Goal: Transaction & Acquisition: Book appointment/travel/reservation

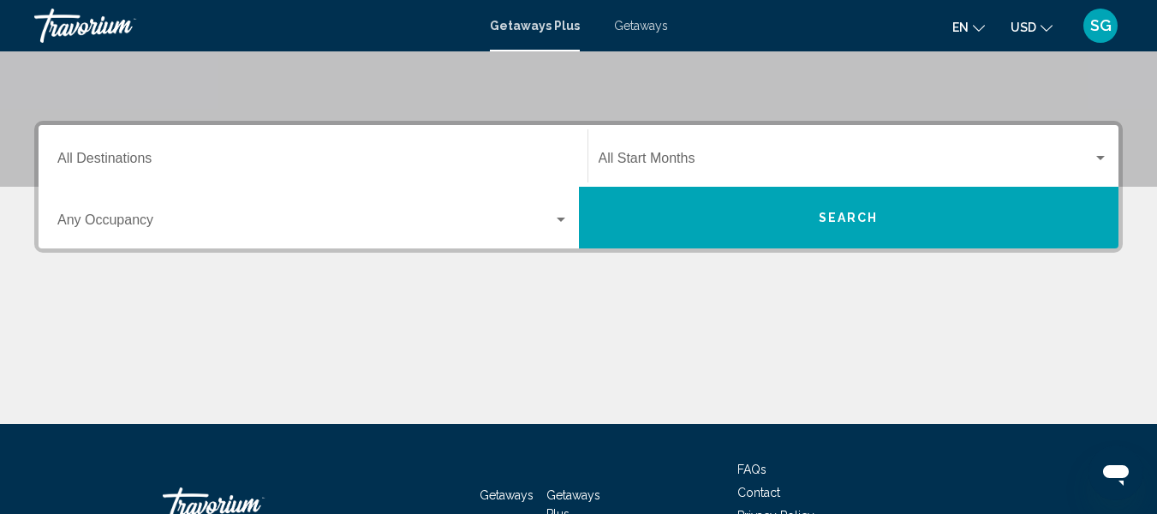
scroll to position [342, 0]
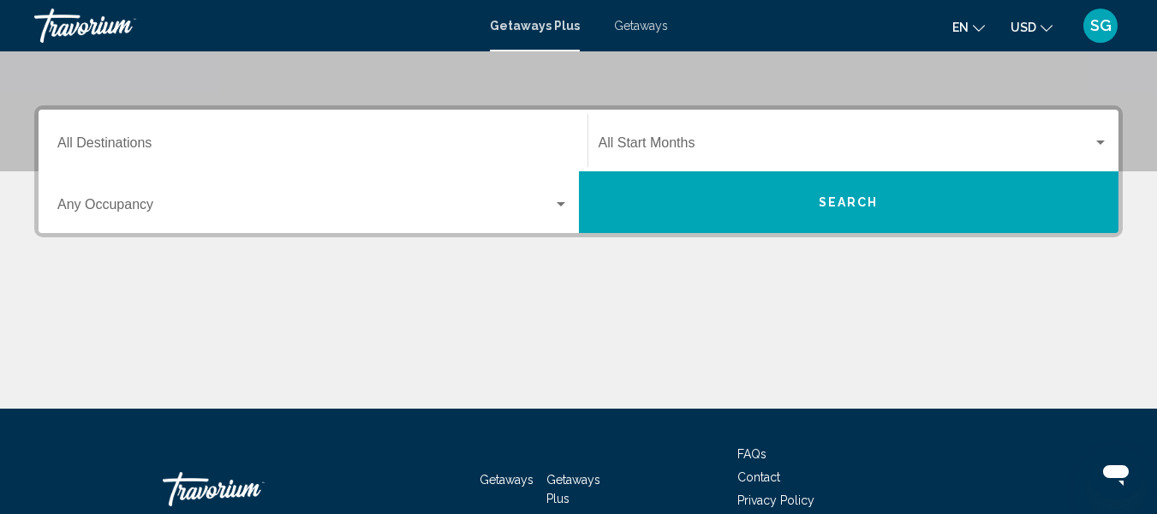
click at [169, 144] on input "Destination All Destinations" at bounding box center [312, 146] width 511 height 15
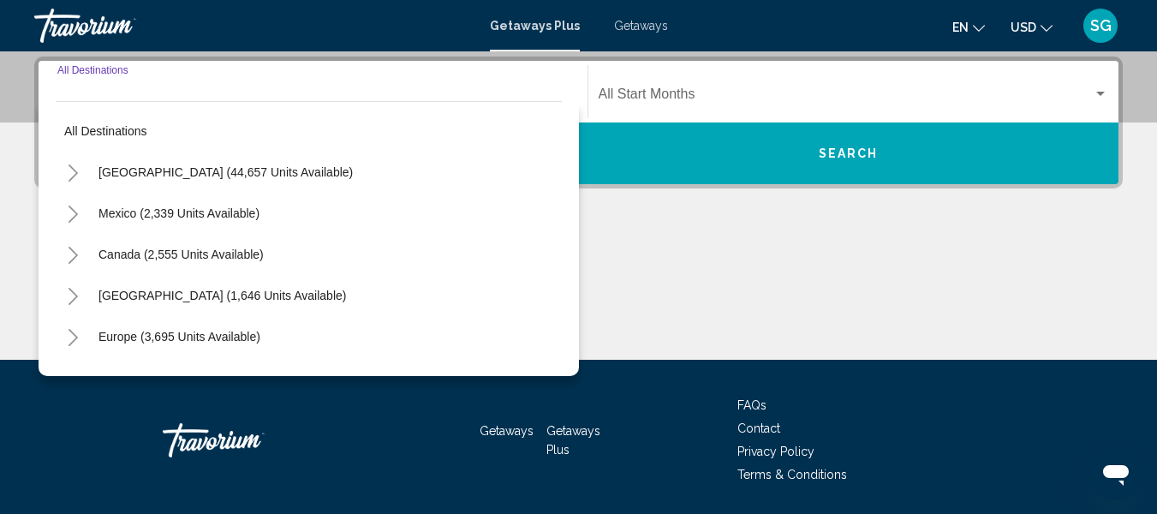
scroll to position [392, 0]
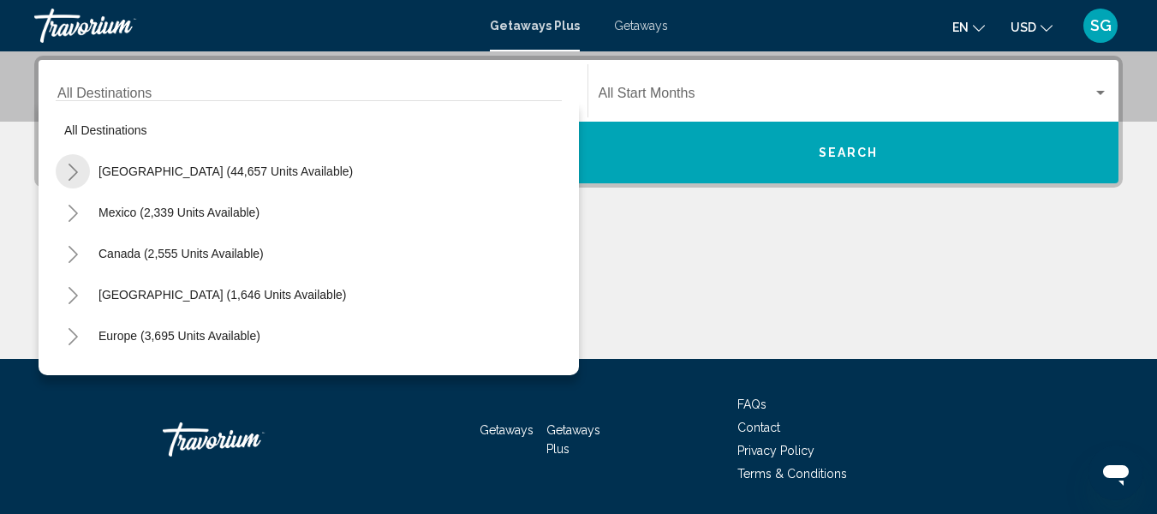
click at [71, 167] on icon "Toggle United States (44,657 units available)" at bounding box center [72, 172] width 9 height 17
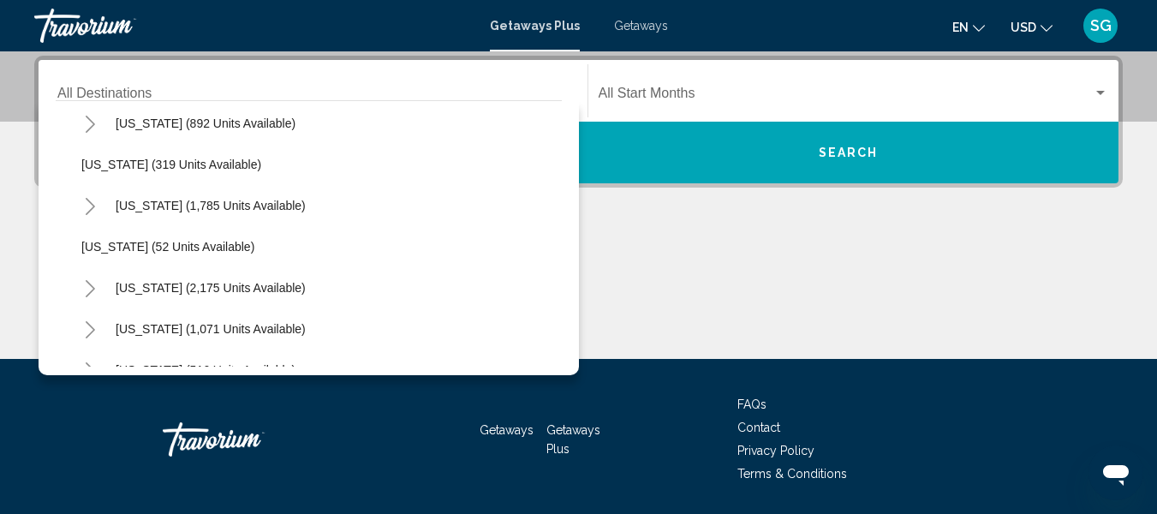
scroll to position [1284, 0]
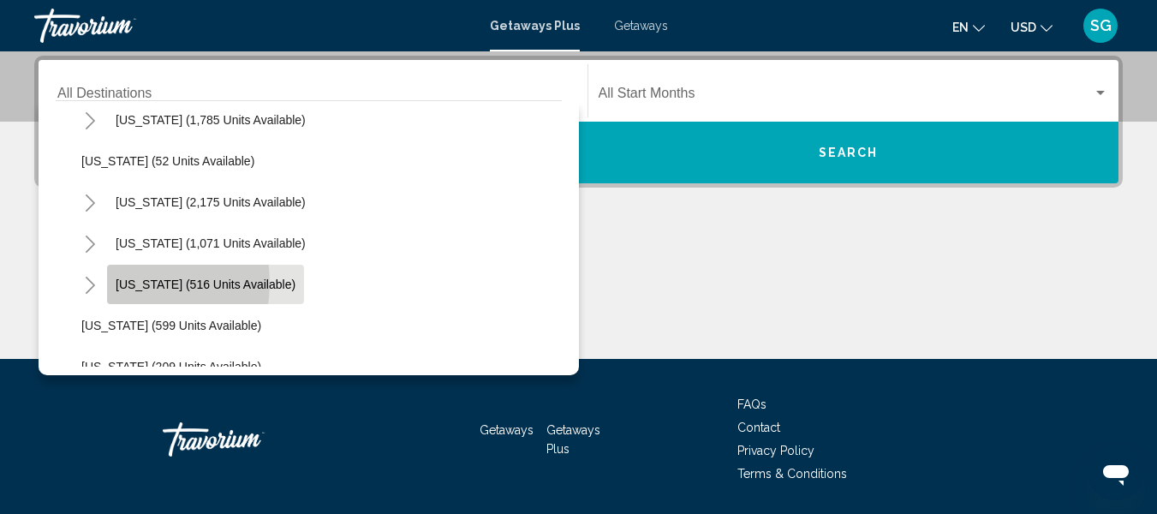
click at [119, 283] on span "[US_STATE] (516 units available)" at bounding box center [206, 284] width 180 height 14
type input "**********"
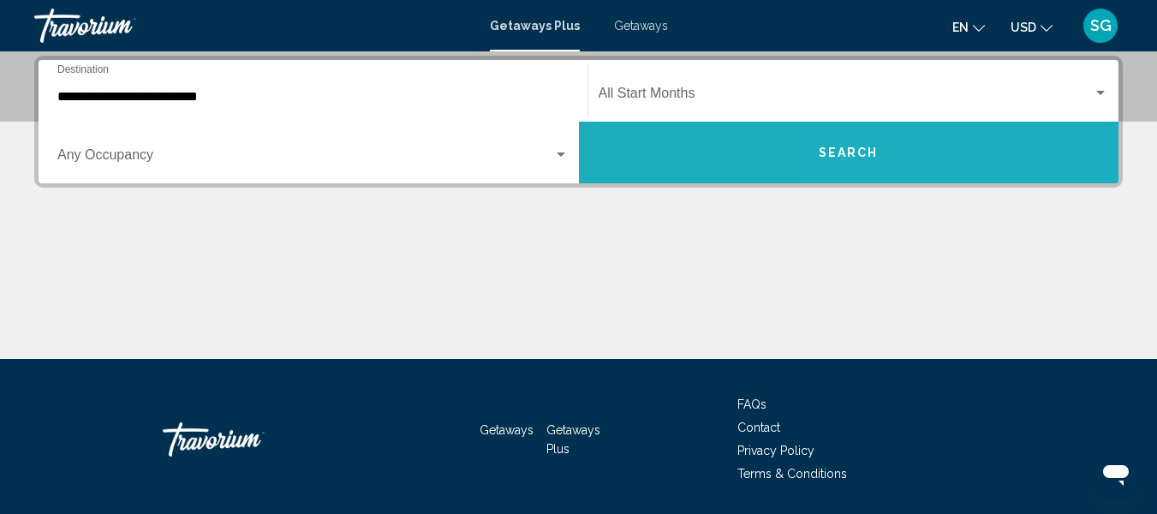
click at [943, 157] on button "Search" at bounding box center [849, 153] width 540 height 62
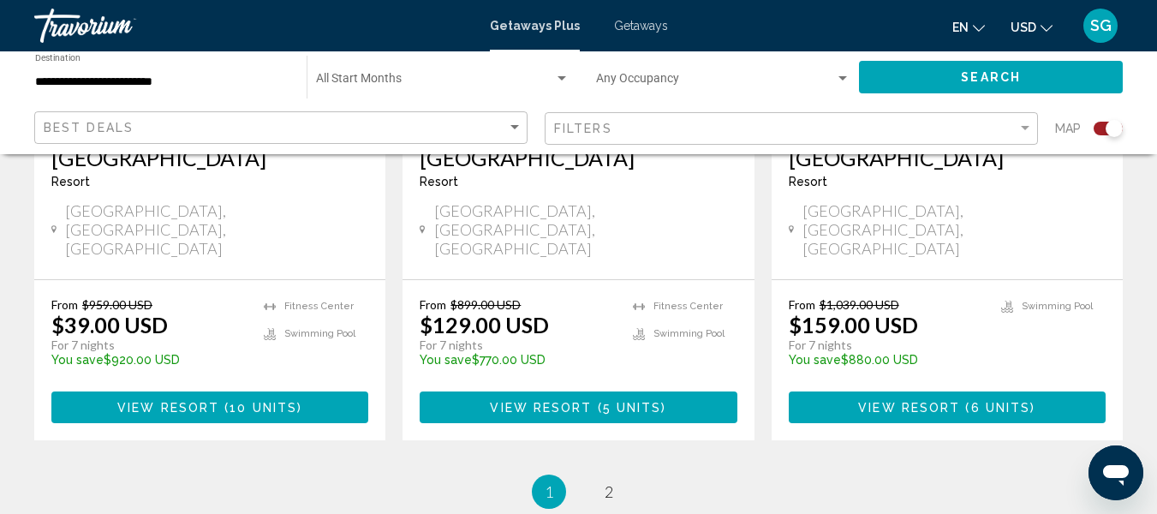
scroll to position [2911, 0]
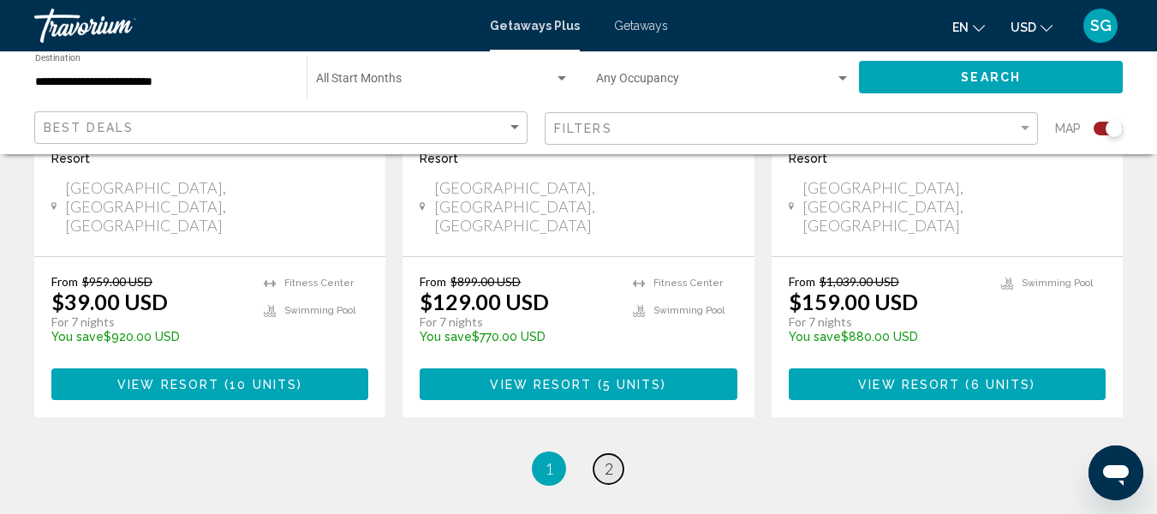
click at [612, 459] on span "2" at bounding box center [608, 468] width 9 height 19
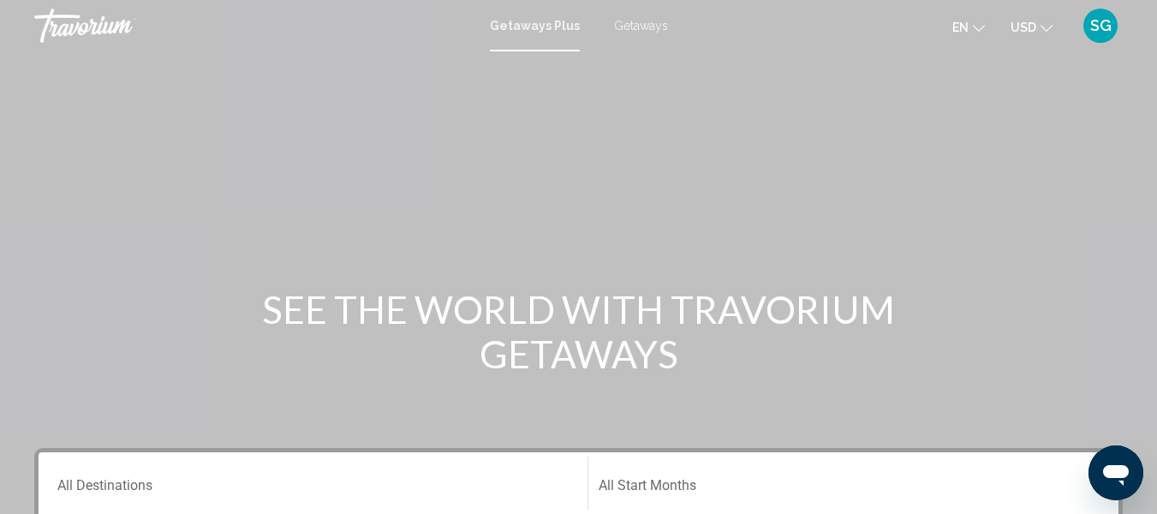
click at [638, 19] on span "Getaways" at bounding box center [641, 26] width 54 height 14
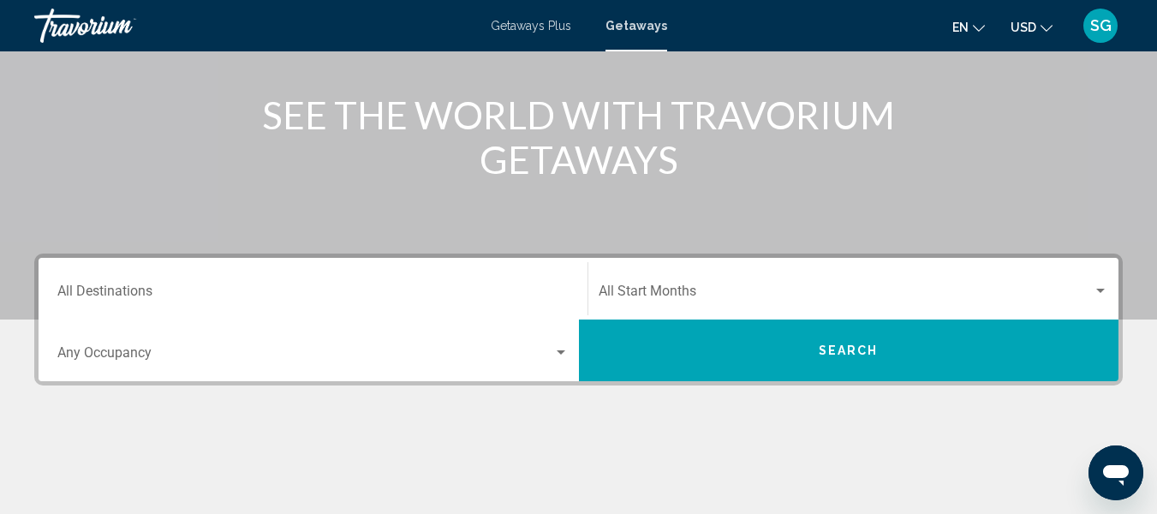
scroll to position [257, 0]
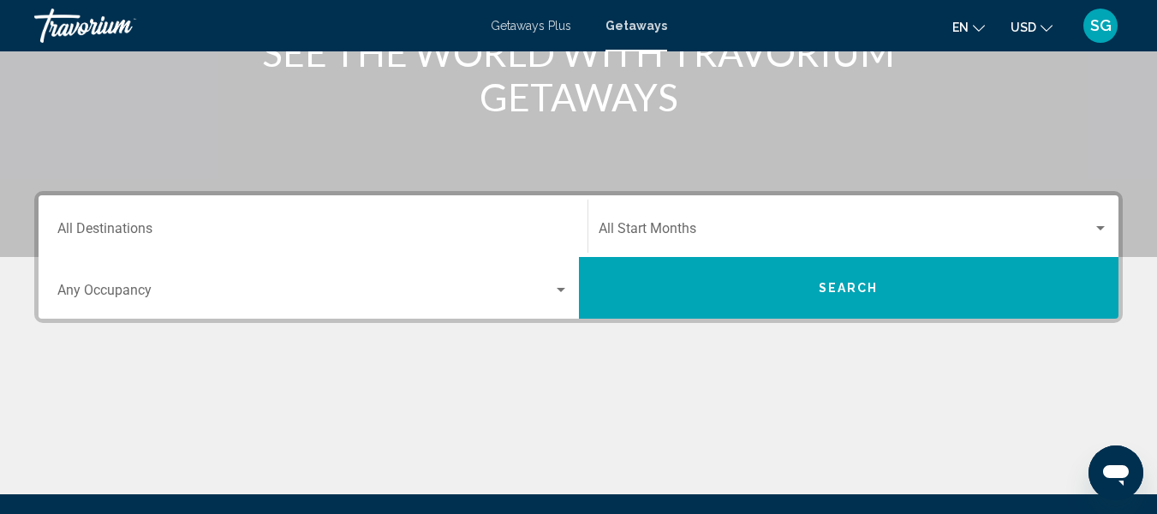
click at [162, 221] on div "Destination All Destinations" at bounding box center [312, 226] width 511 height 54
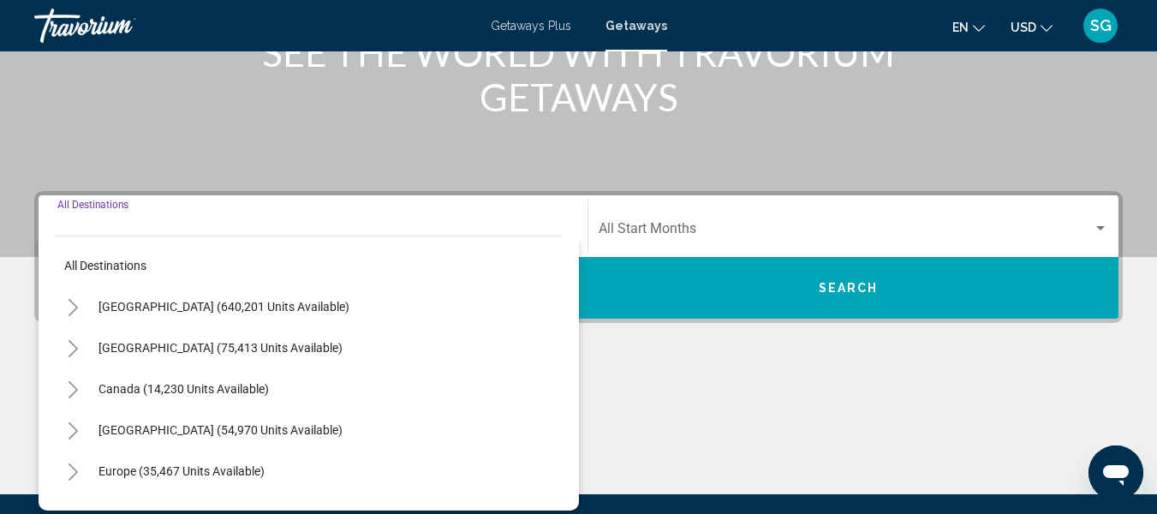
scroll to position [392, 0]
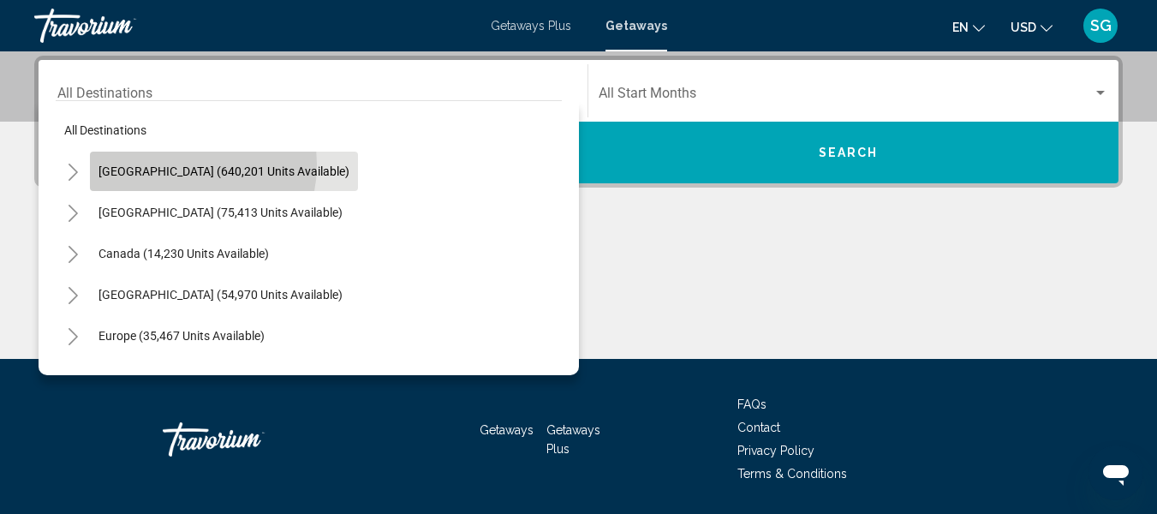
click at [176, 164] on span "[GEOGRAPHIC_DATA] (640,201 units available)" at bounding box center [223, 171] width 251 height 14
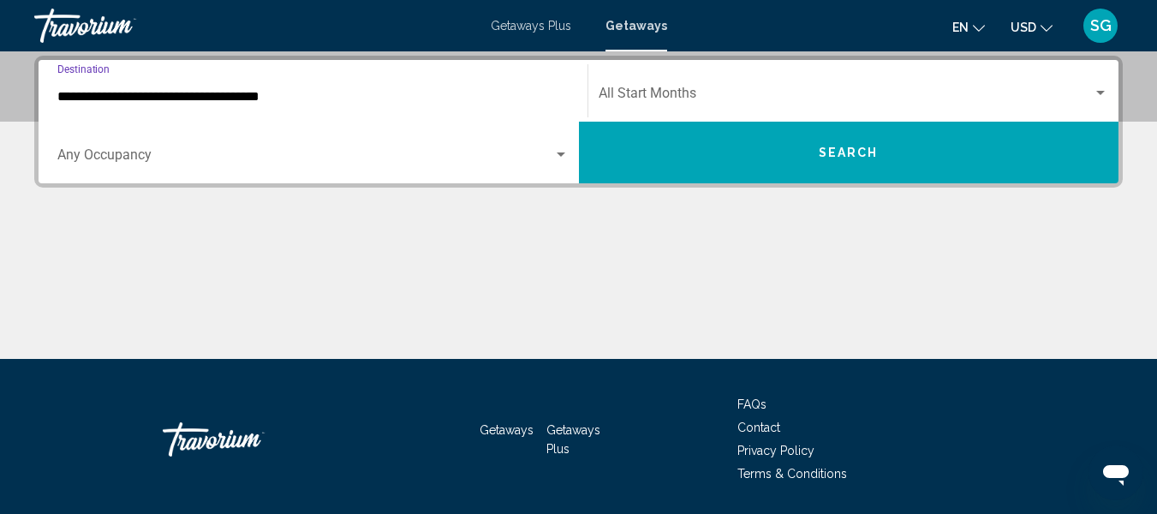
click at [106, 94] on input "**********" at bounding box center [312, 96] width 511 height 15
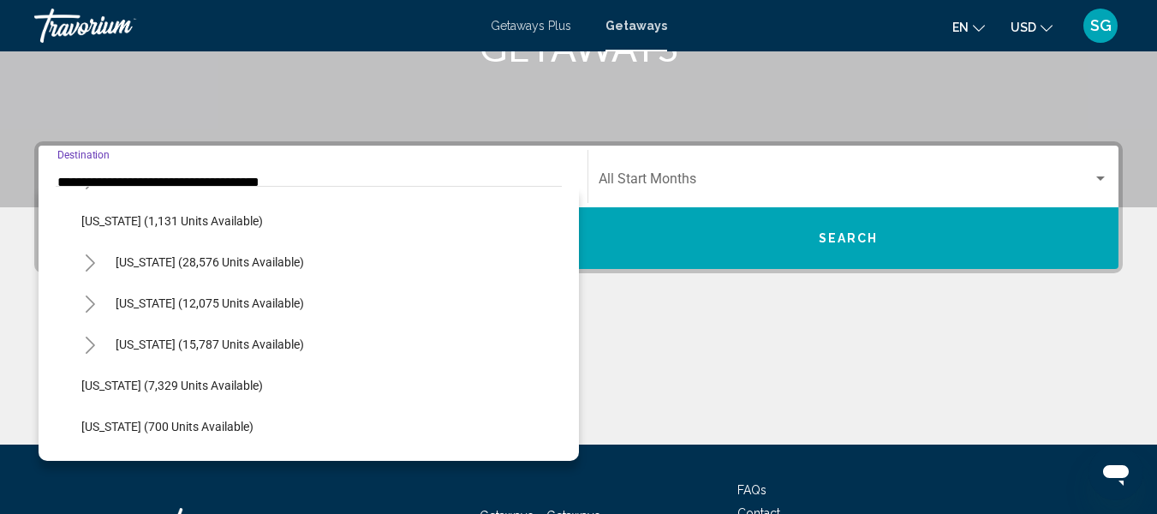
scroll to position [1455, 0]
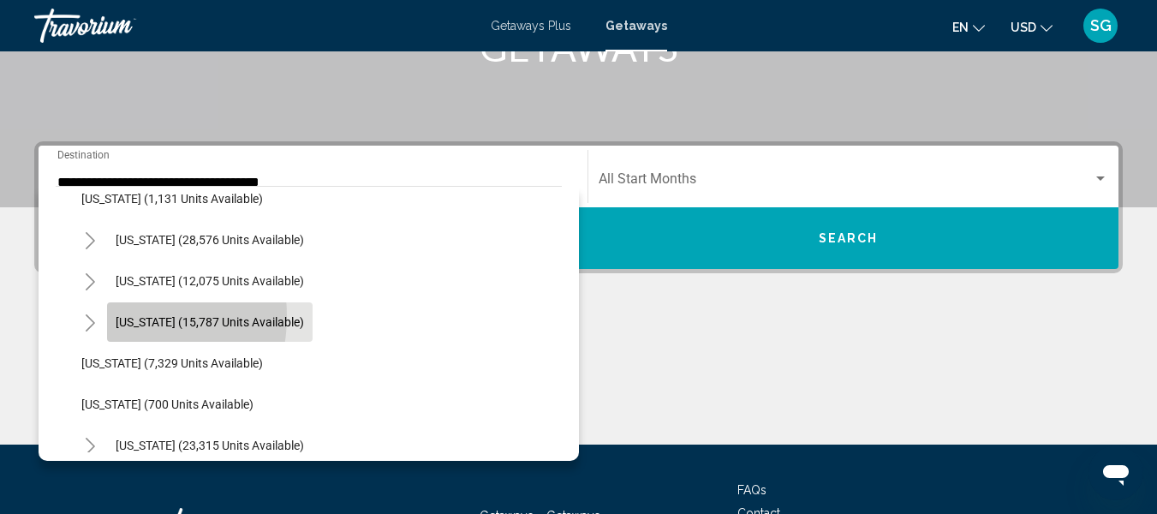
click at [118, 316] on span "[US_STATE] (15,787 units available)" at bounding box center [210, 322] width 188 height 14
type input "**********"
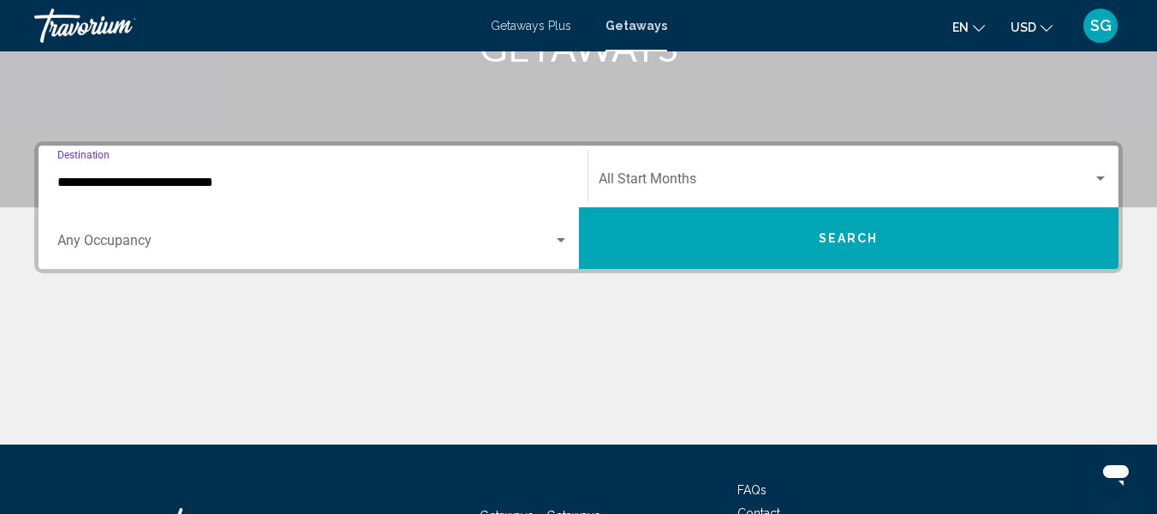
scroll to position [392, 0]
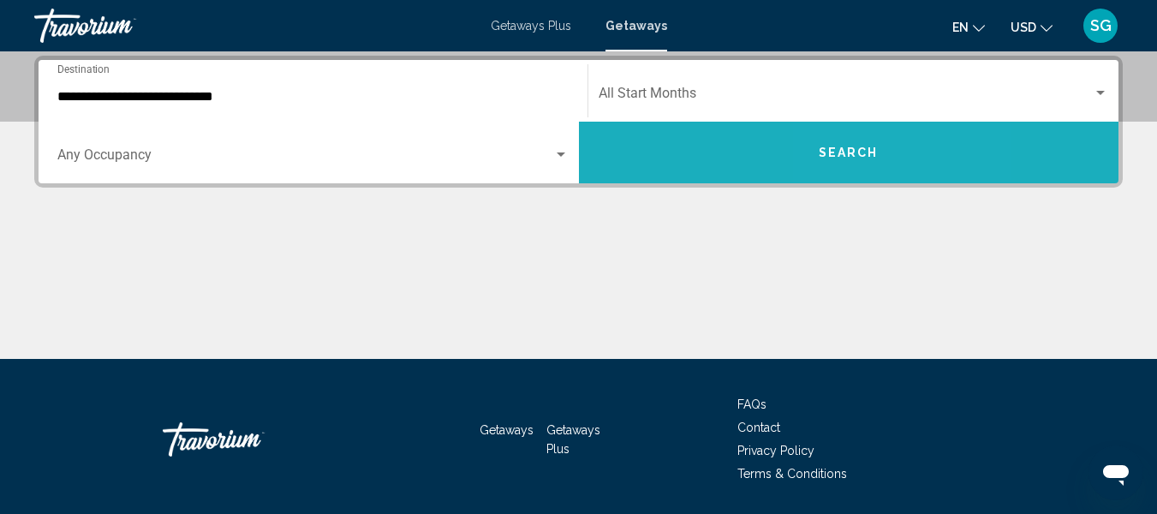
click at [886, 171] on button "Search" at bounding box center [849, 153] width 540 height 62
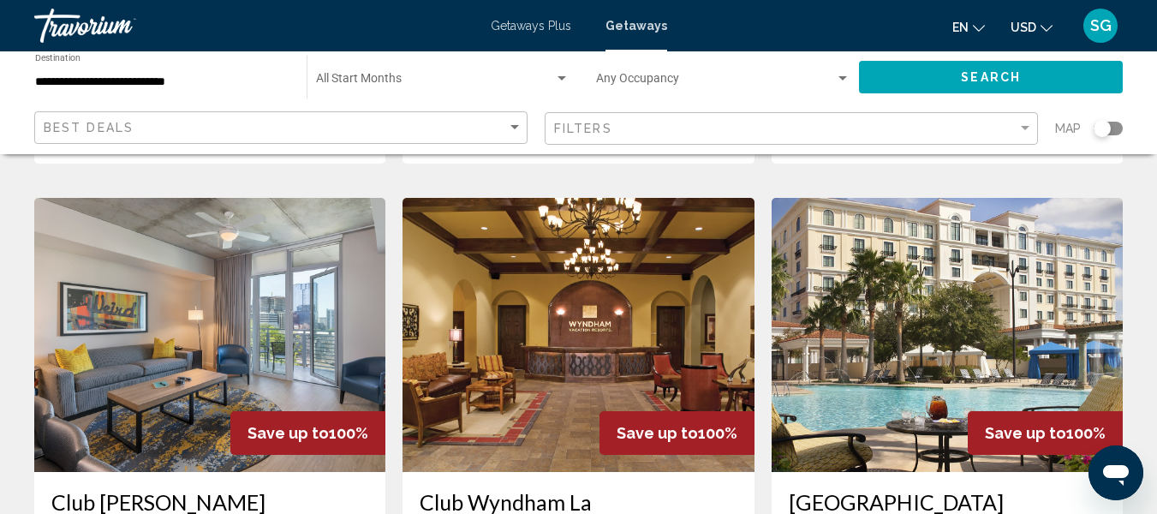
scroll to position [1969, 0]
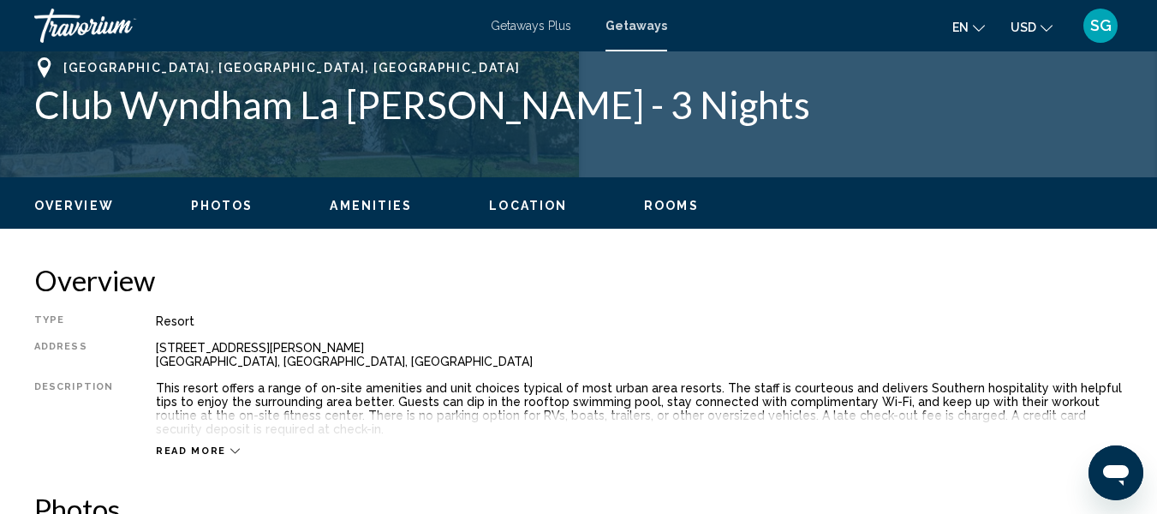
scroll to position [715, 0]
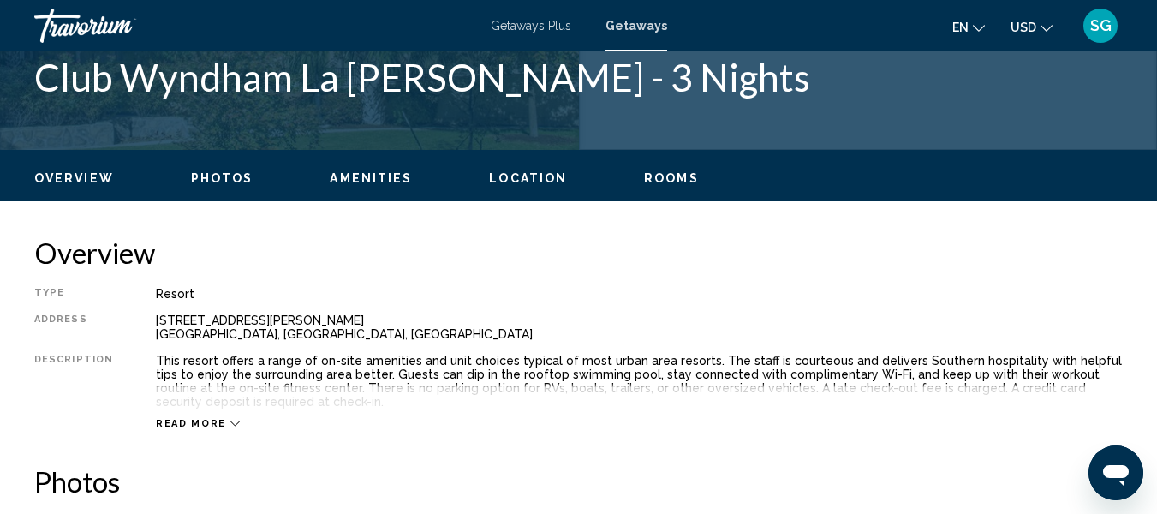
click at [230, 420] on icon "Main content" at bounding box center [234, 423] width 9 height 9
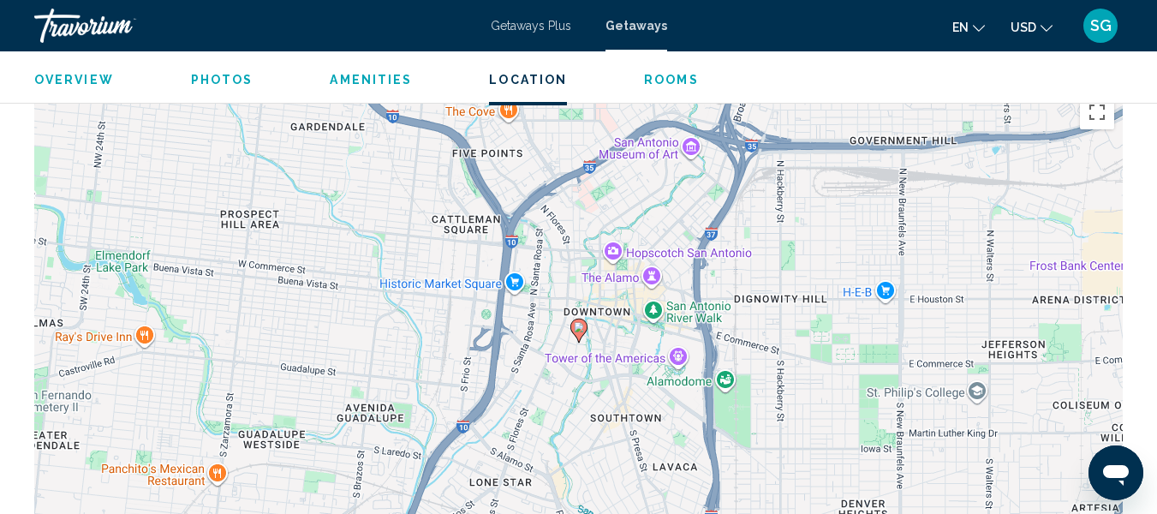
scroll to position [2770, 0]
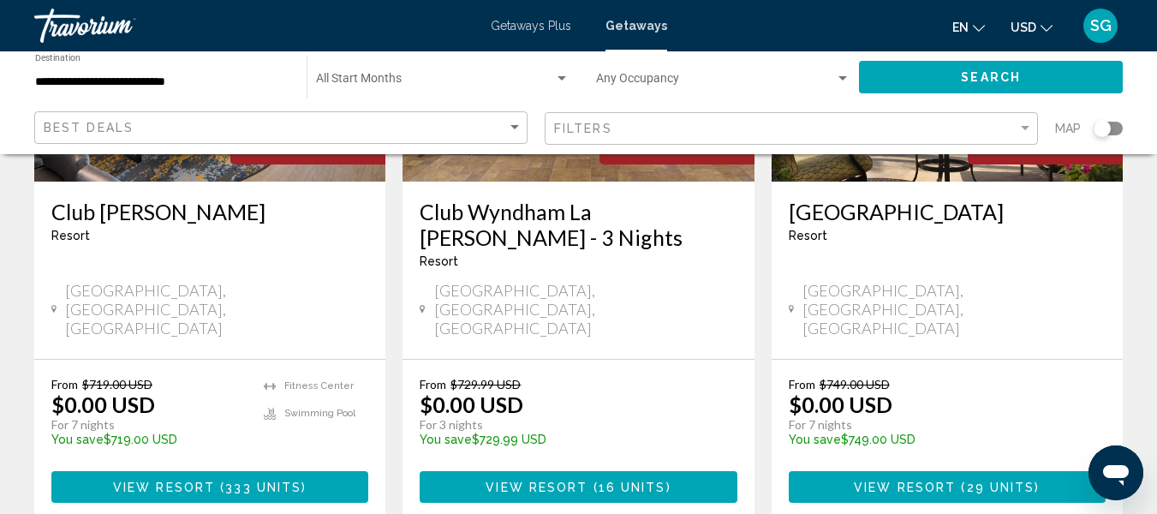
scroll to position [2397, 0]
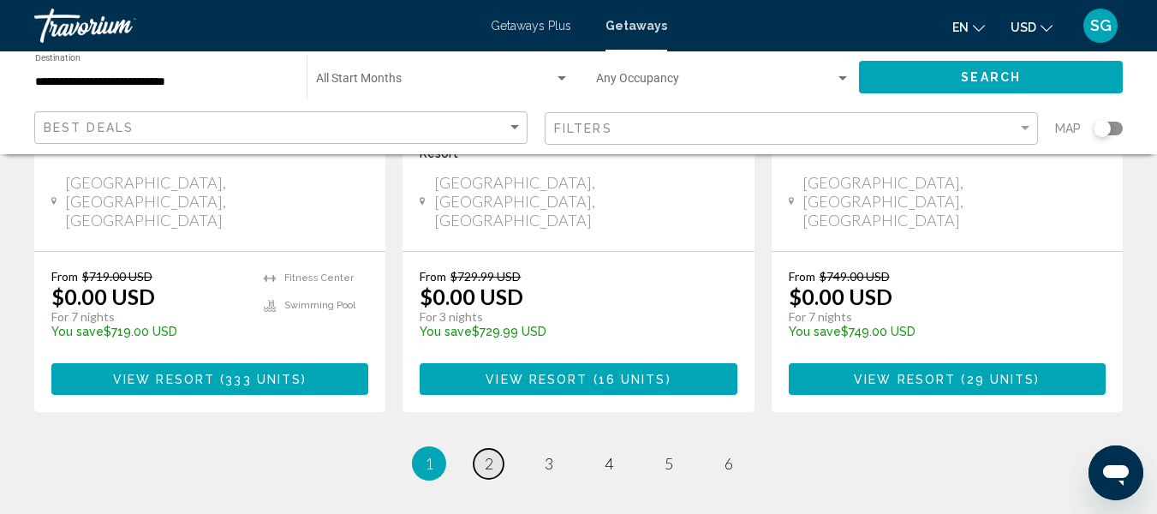
click at [485, 454] on span "2" at bounding box center [489, 463] width 9 height 19
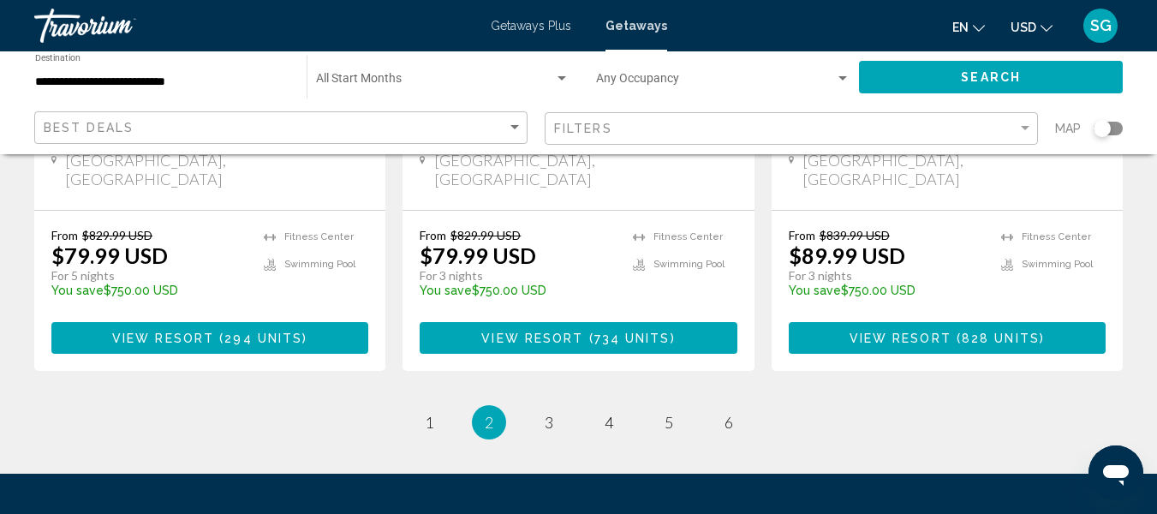
scroll to position [2431, 0]
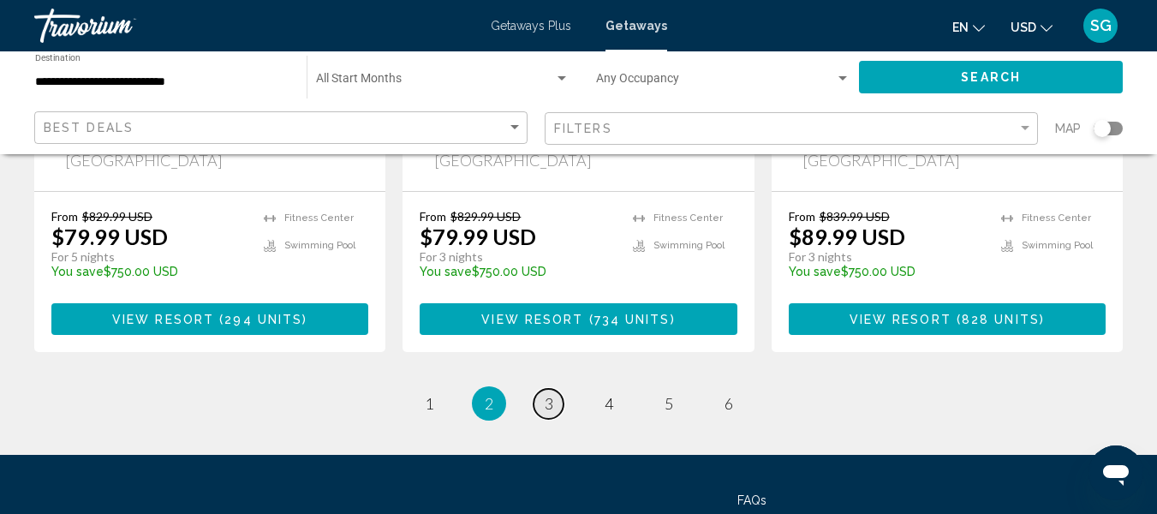
click at [550, 394] on span "3" at bounding box center [549, 403] width 9 height 19
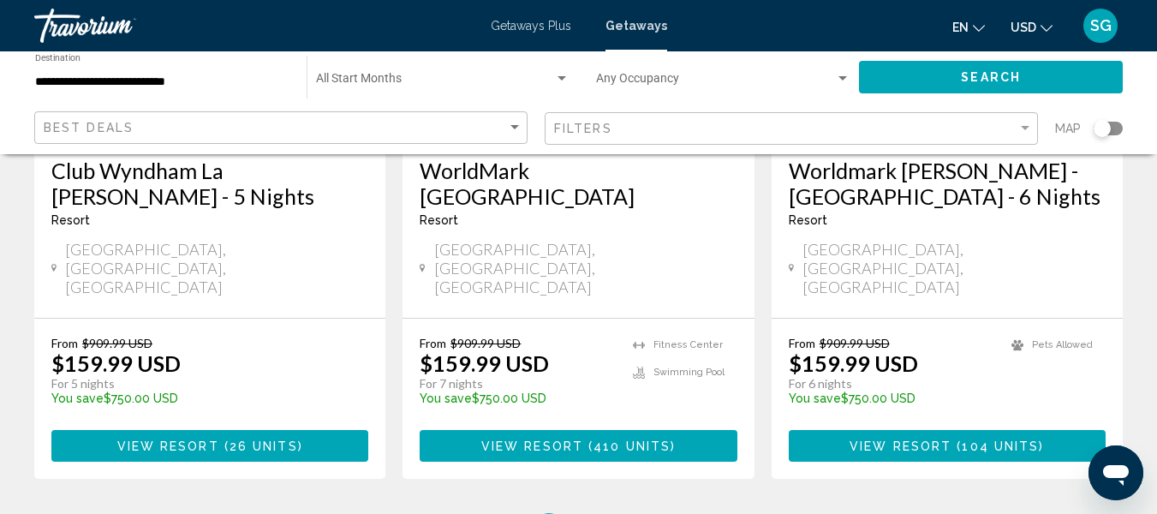
scroll to position [2312, 0]
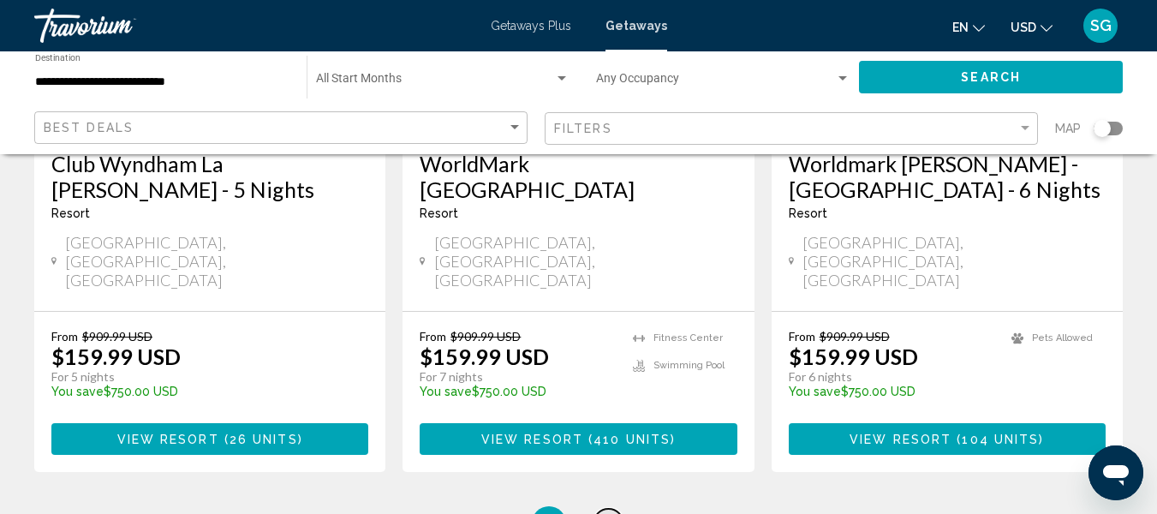
click at [616, 509] on link "page 4" at bounding box center [608, 524] width 30 height 30
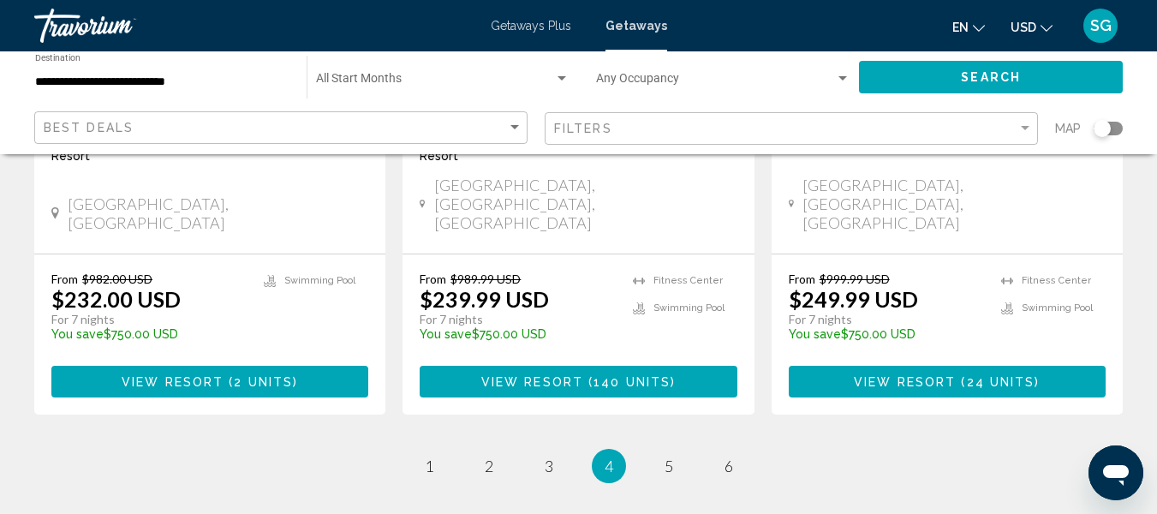
scroll to position [2380, 0]
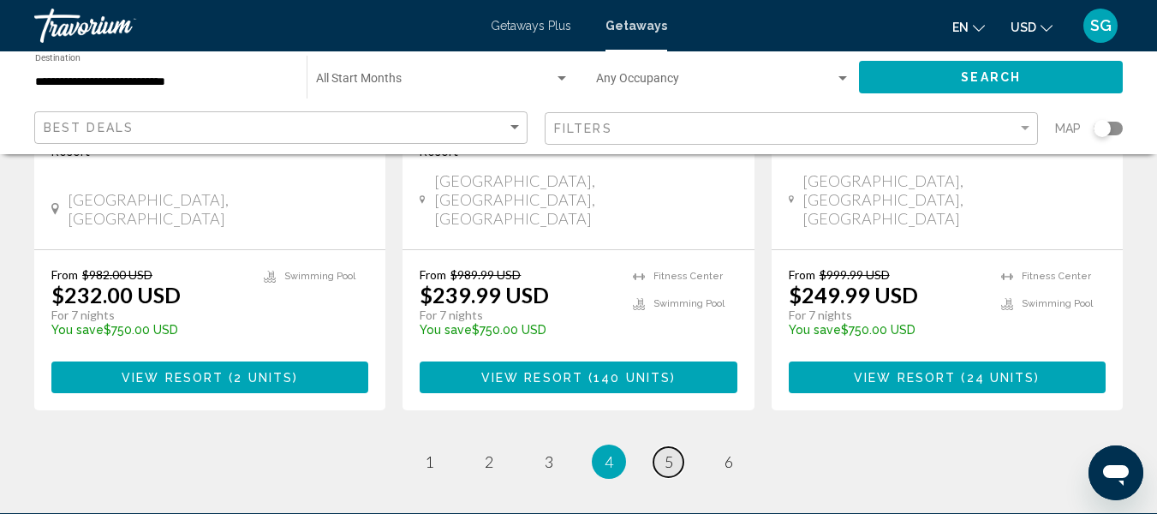
click at [672, 452] on span "5" at bounding box center [668, 461] width 9 height 19
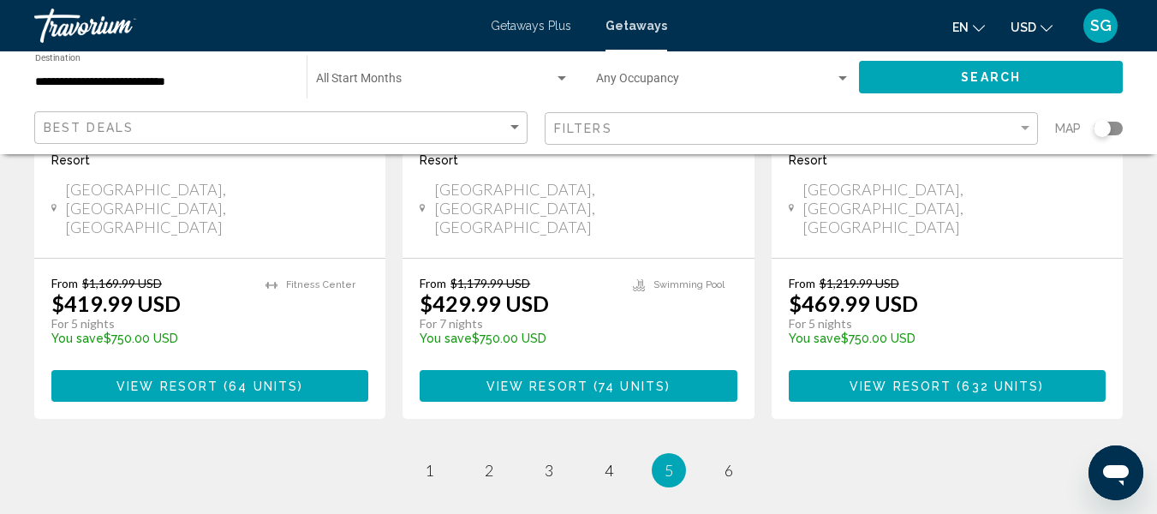
scroll to position [2397, 0]
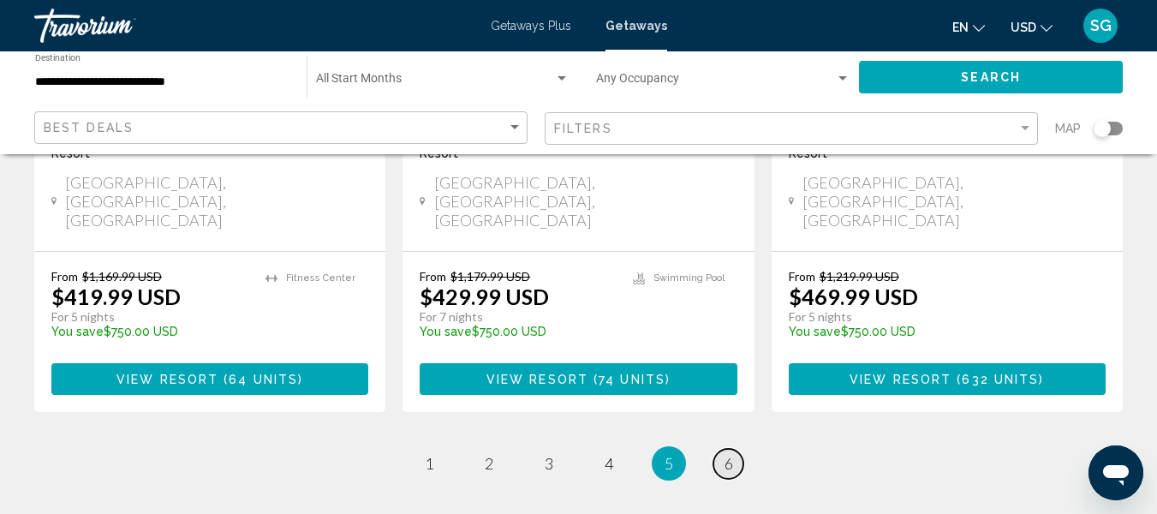
click at [721, 449] on link "page 6" at bounding box center [728, 464] width 30 height 30
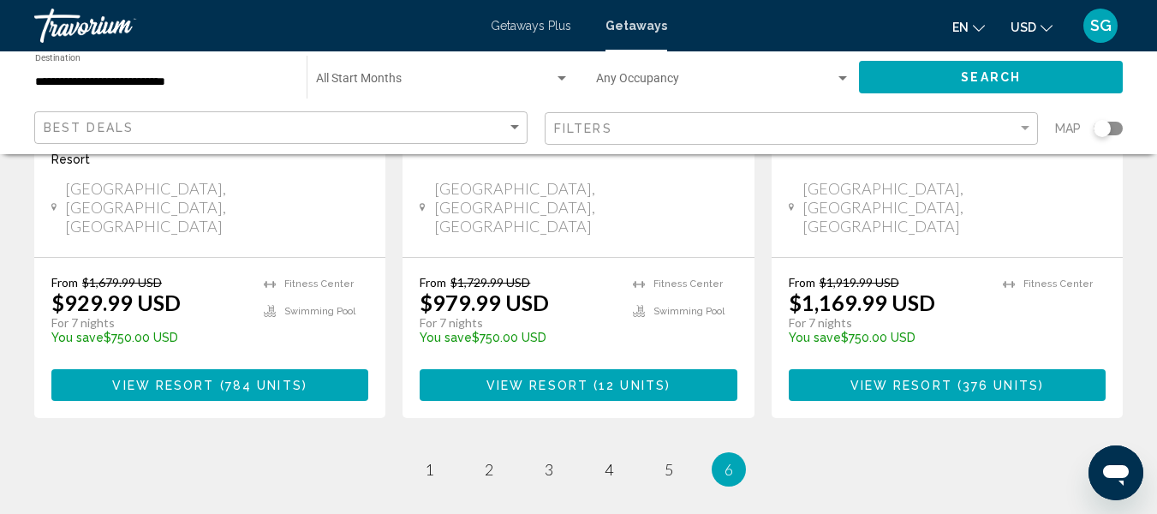
scroll to position [1798, 0]
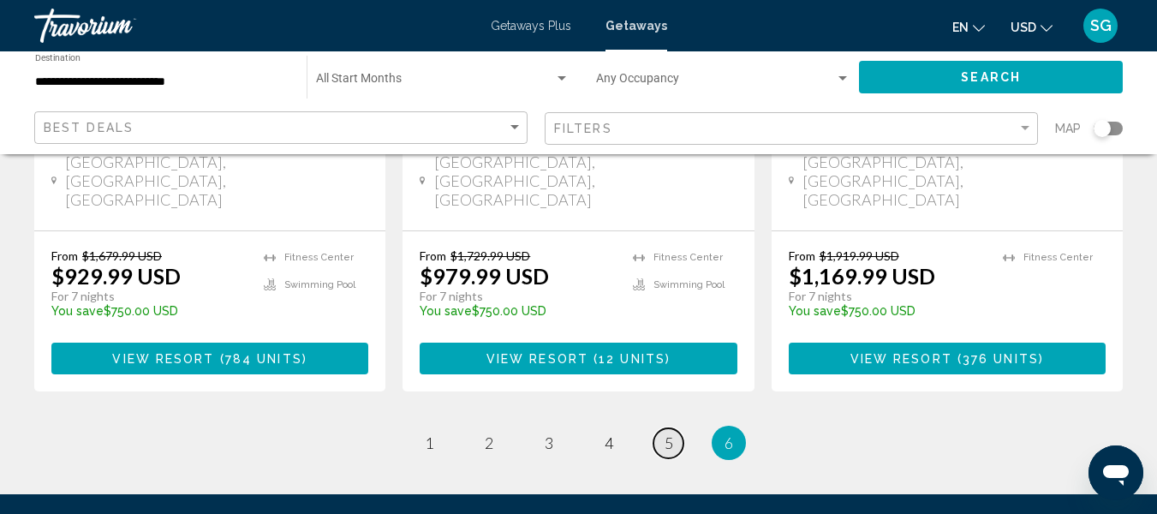
click at [661, 428] on link "page 5" at bounding box center [668, 443] width 30 height 30
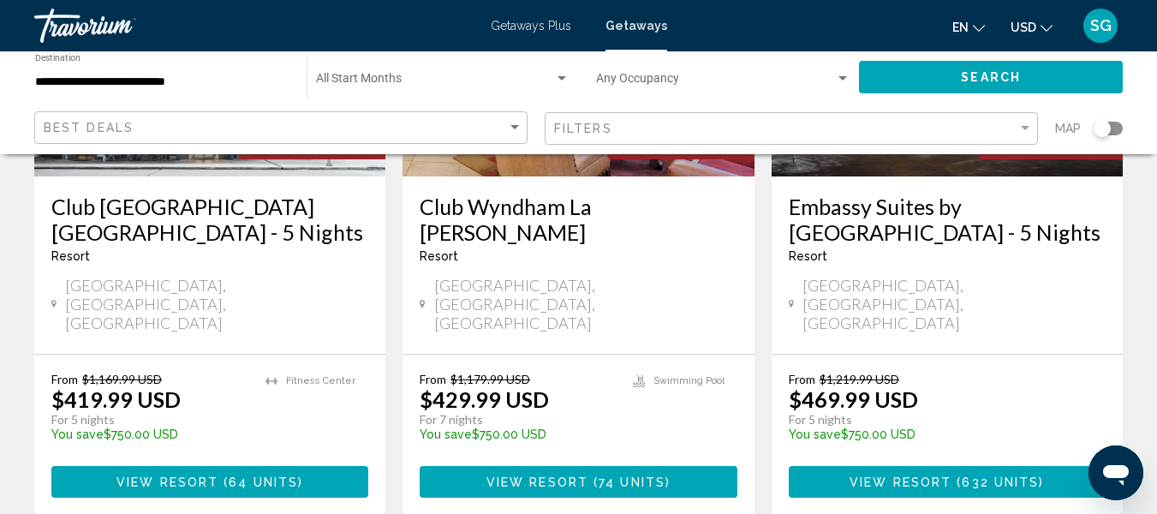
scroll to position [2312, 0]
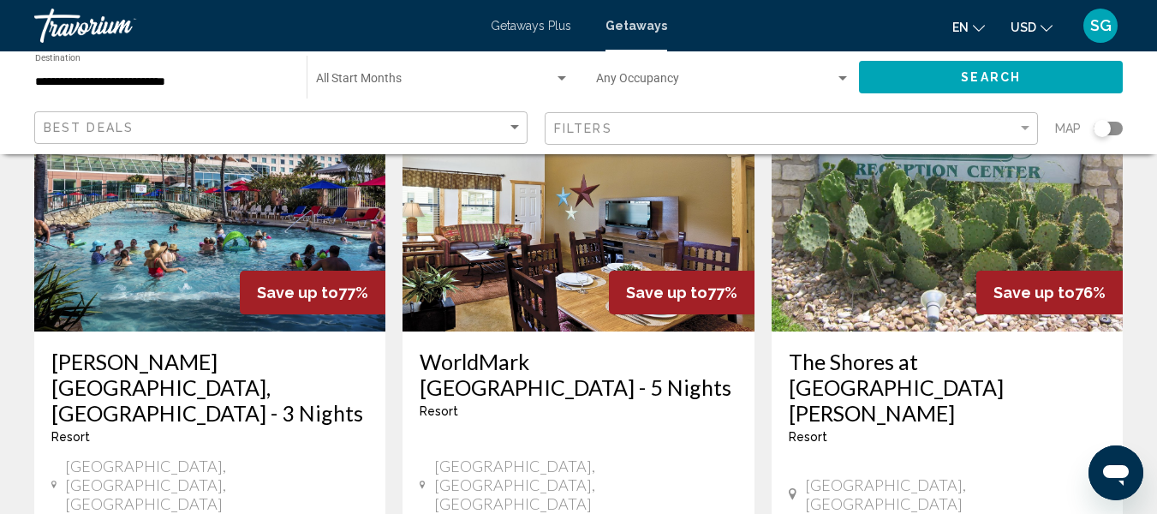
scroll to position [1455, 0]
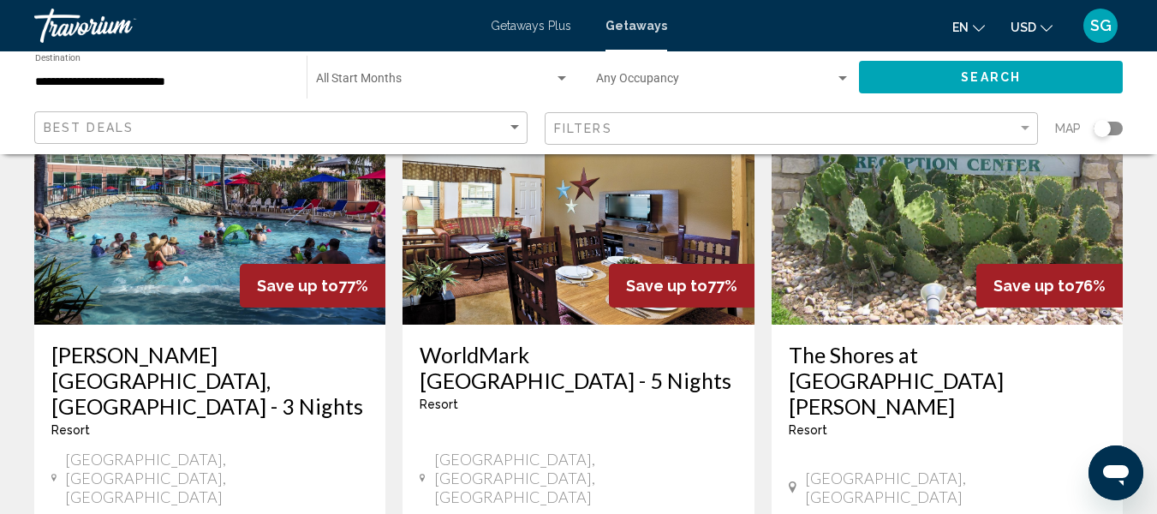
click at [234, 342] on h3 "[PERSON_NAME][GEOGRAPHIC_DATA], [GEOGRAPHIC_DATA] - 3 Nights" at bounding box center [209, 380] width 317 height 77
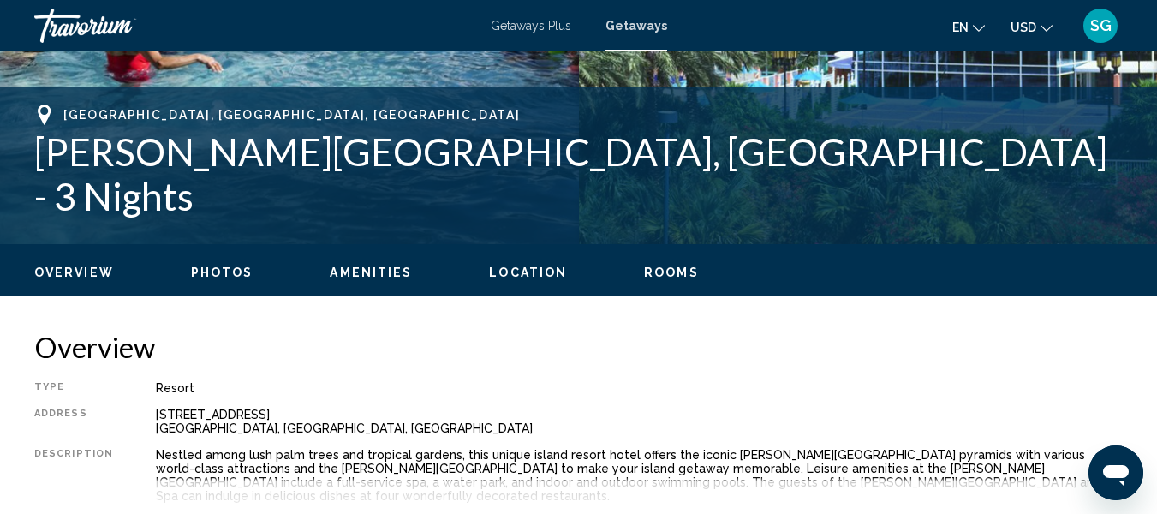
scroll to position [715, 0]
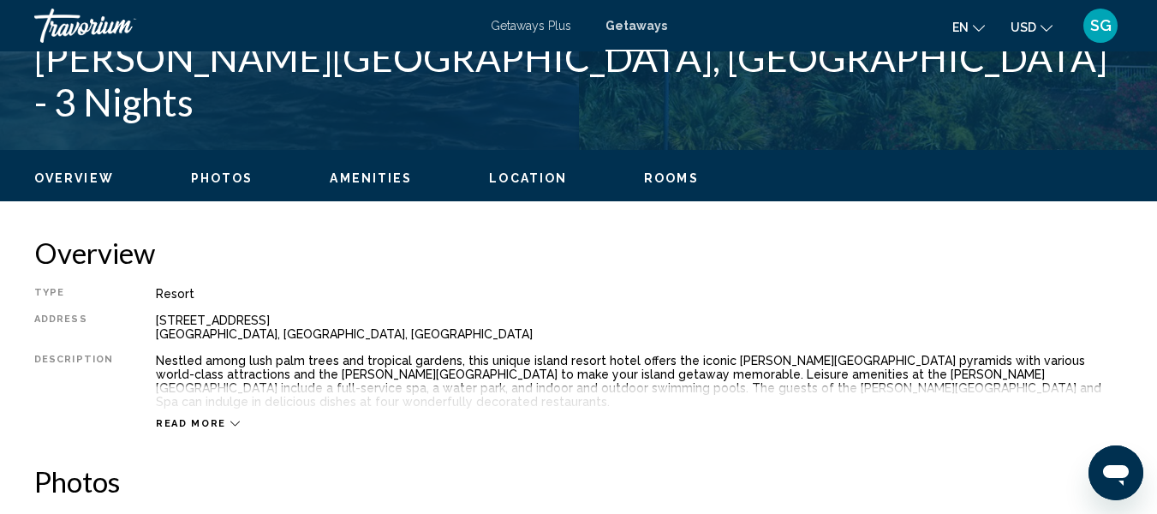
click at [230, 419] on icon "Main content" at bounding box center [234, 423] width 9 height 9
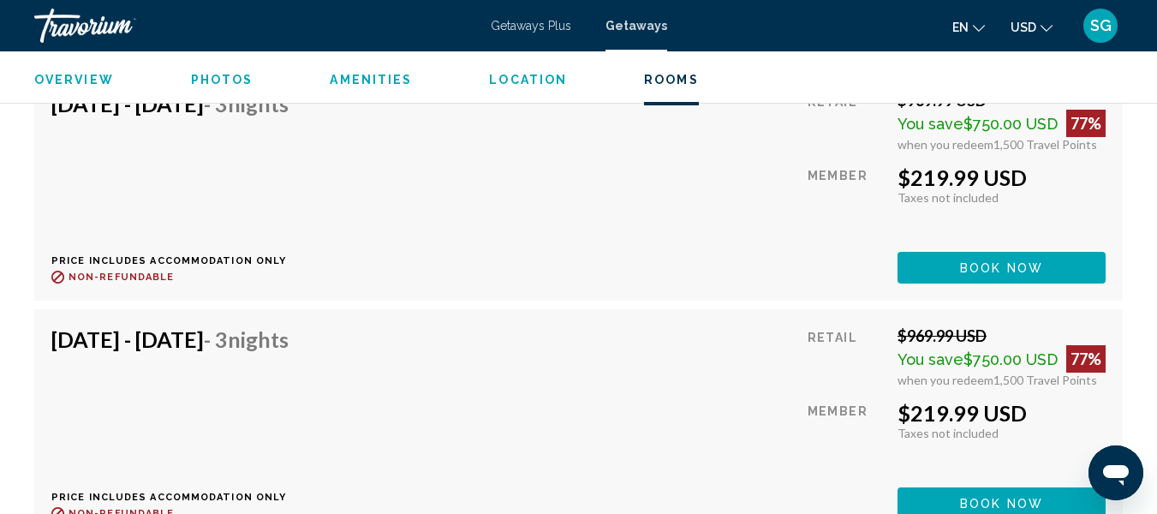
scroll to position [17666, 0]
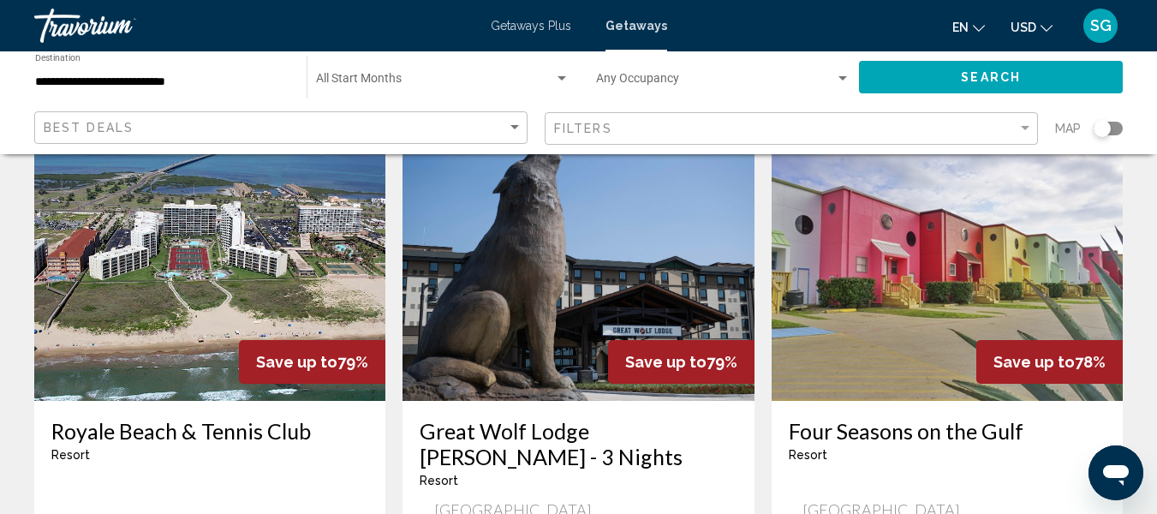
scroll to position [497, 0]
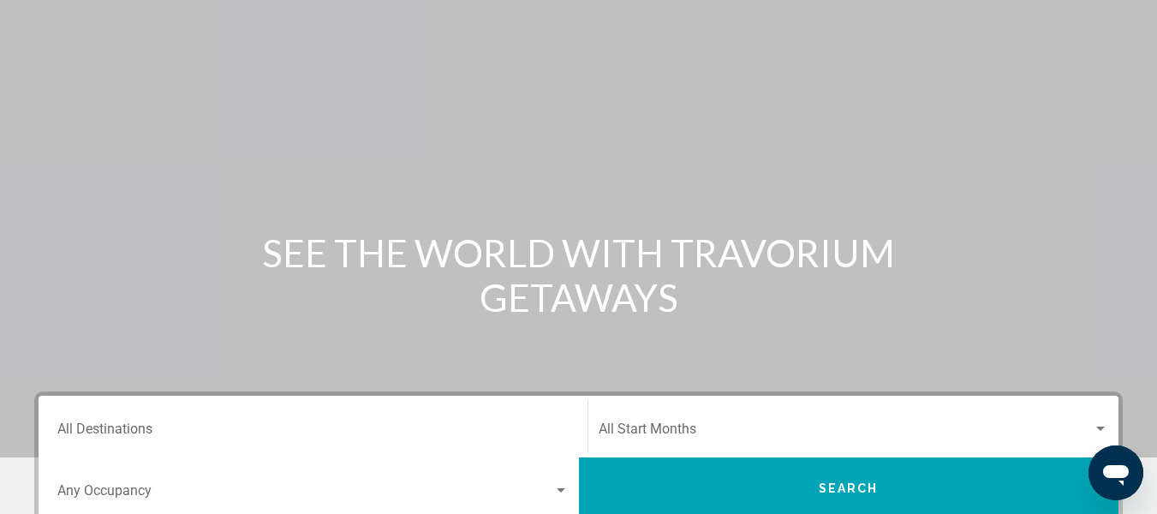
scroll to position [171, 0]
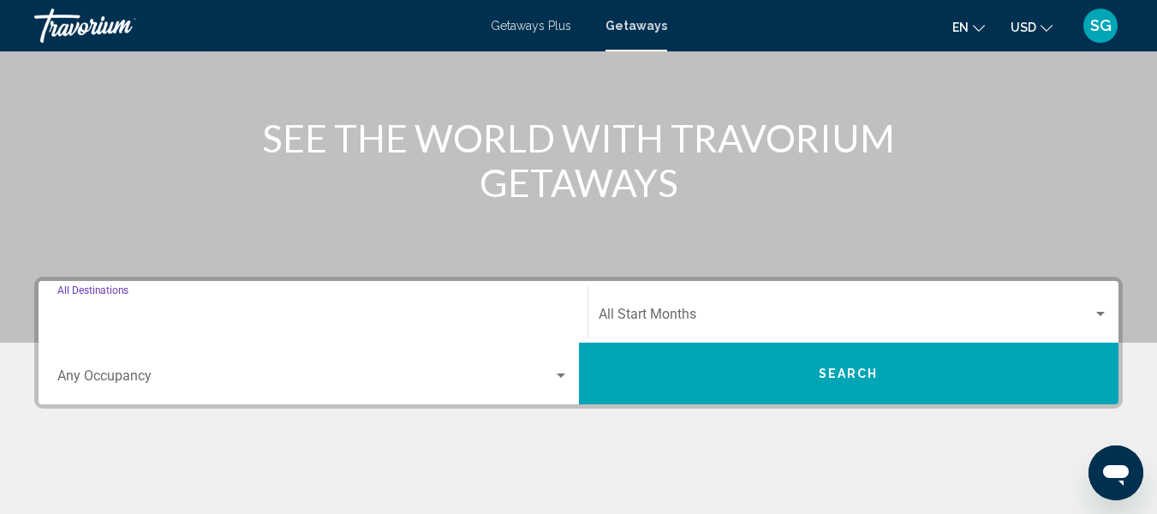
click at [187, 311] on input "Destination All Destinations" at bounding box center [312, 317] width 511 height 15
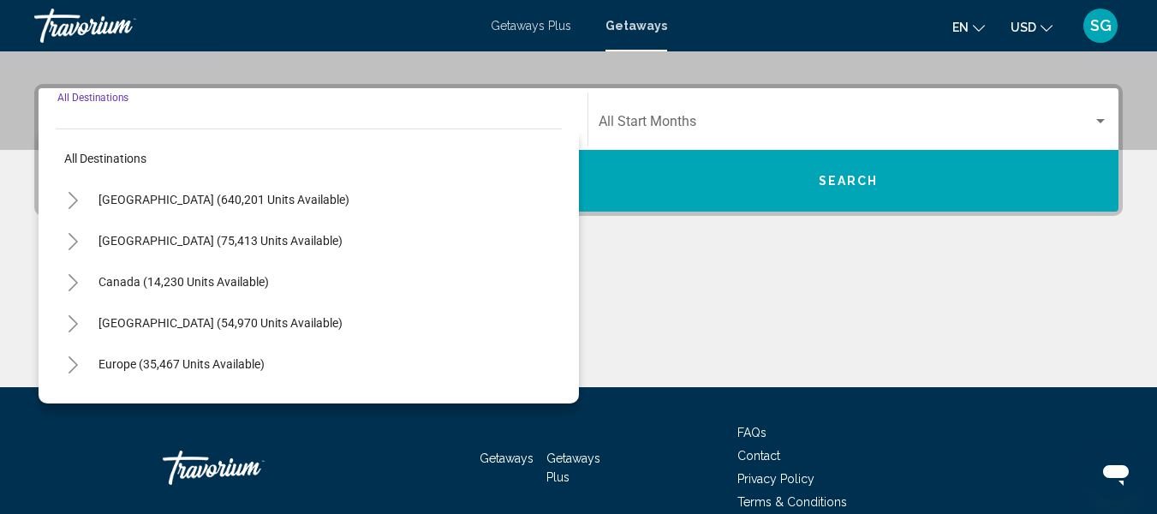
scroll to position [392, 0]
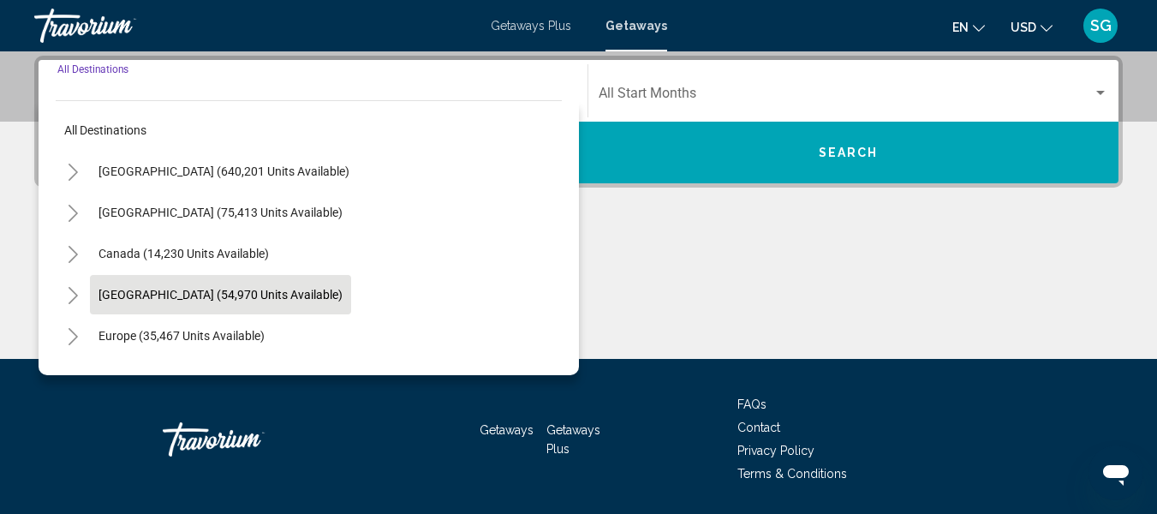
click at [239, 295] on span "[GEOGRAPHIC_DATA] (54,970 units available)" at bounding box center [220, 295] width 244 height 14
type input "**********"
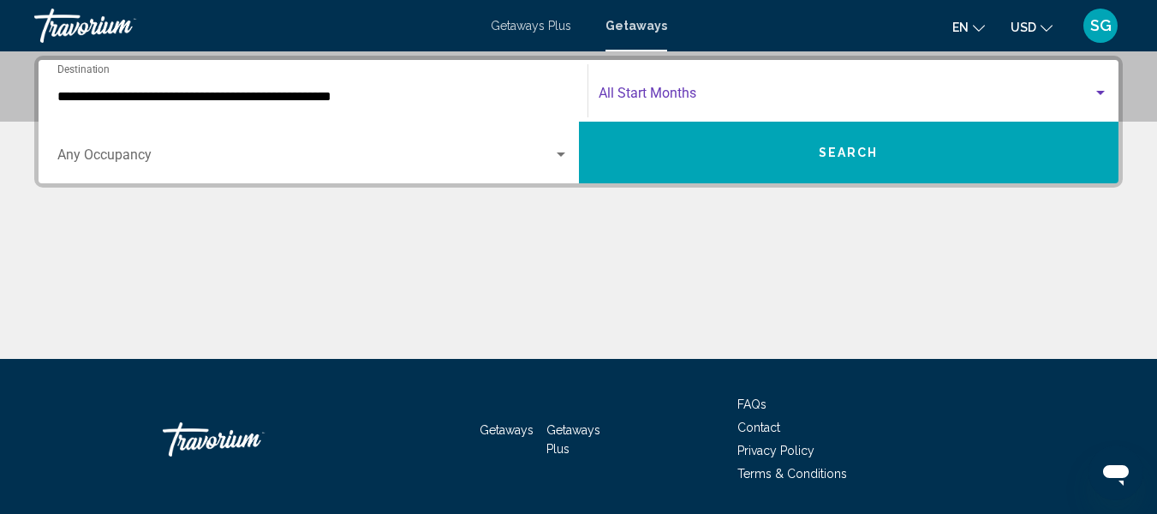
click at [1105, 95] on div "Search widget" at bounding box center [1099, 93] width 15 height 14
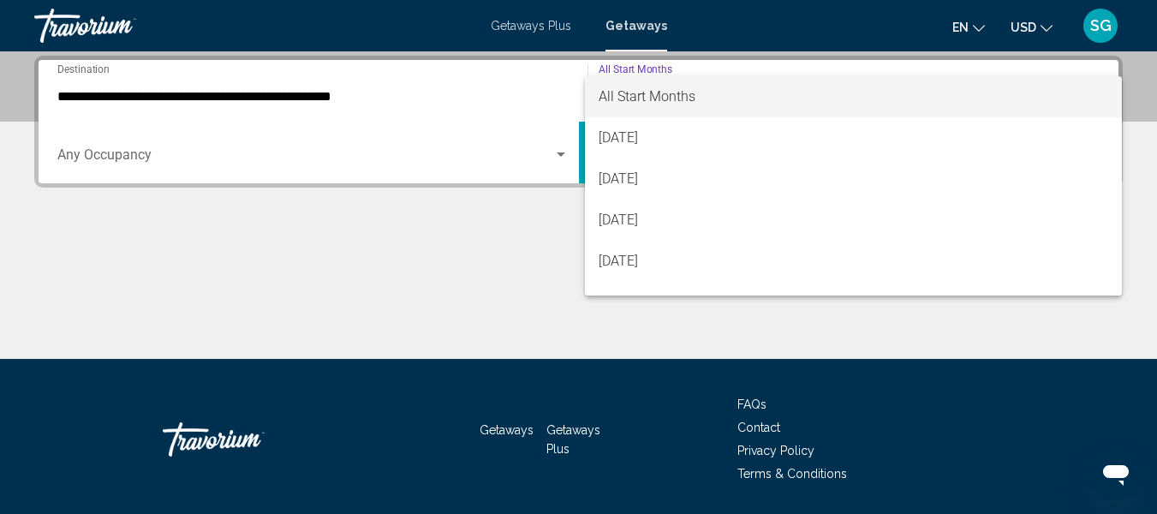
click at [382, 301] on div at bounding box center [578, 257] width 1157 height 514
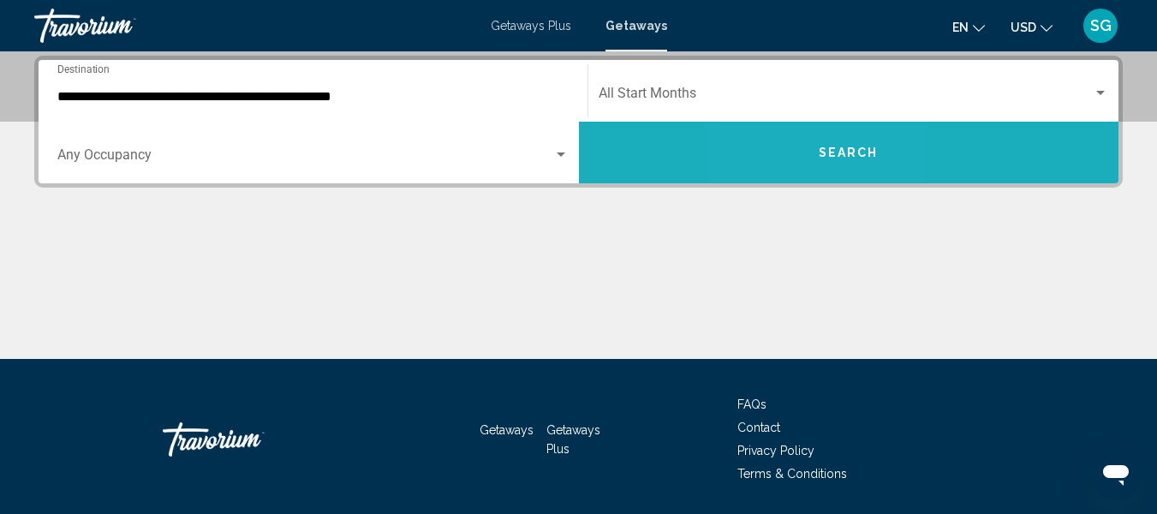
click at [805, 156] on button "Search" at bounding box center [849, 153] width 540 height 62
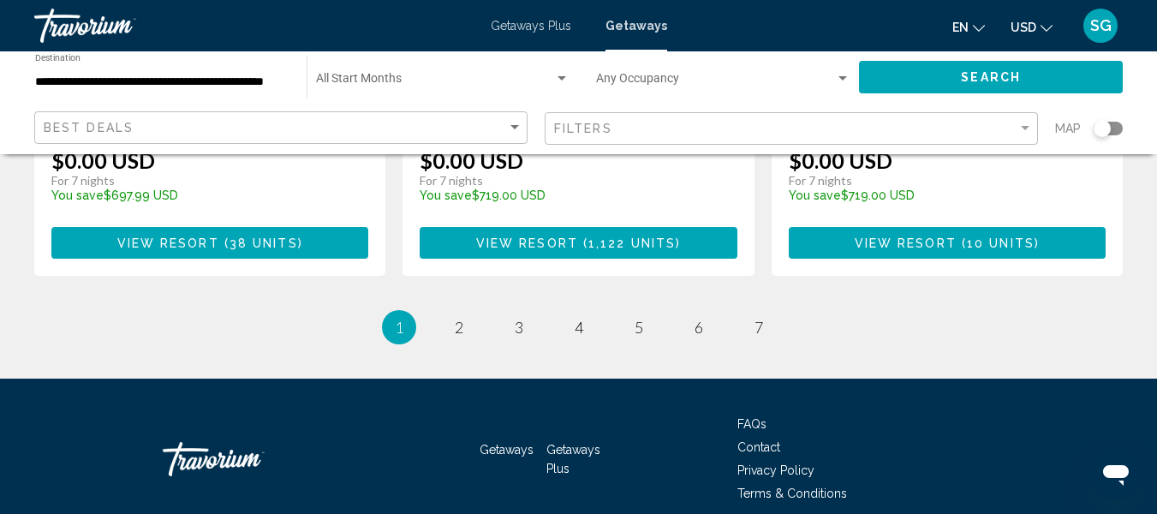
scroll to position [2397, 0]
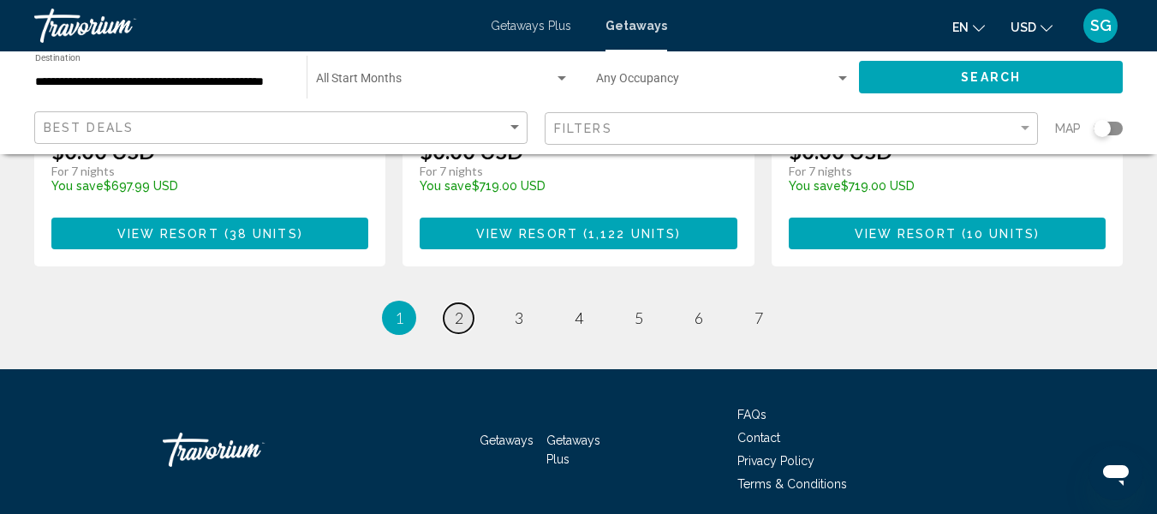
click at [452, 303] on link "page 2" at bounding box center [458, 318] width 30 height 30
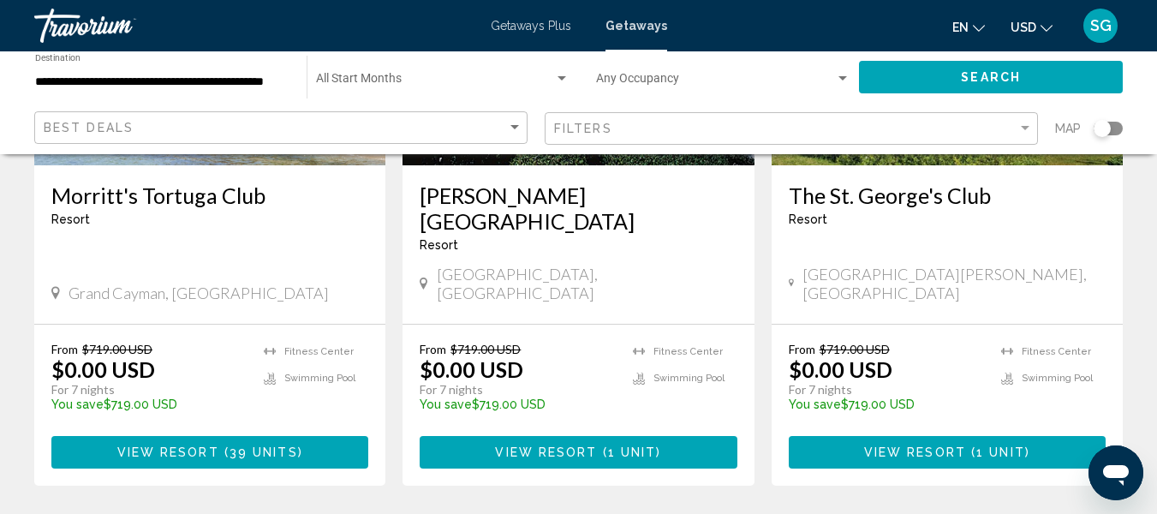
scroll to position [942, 0]
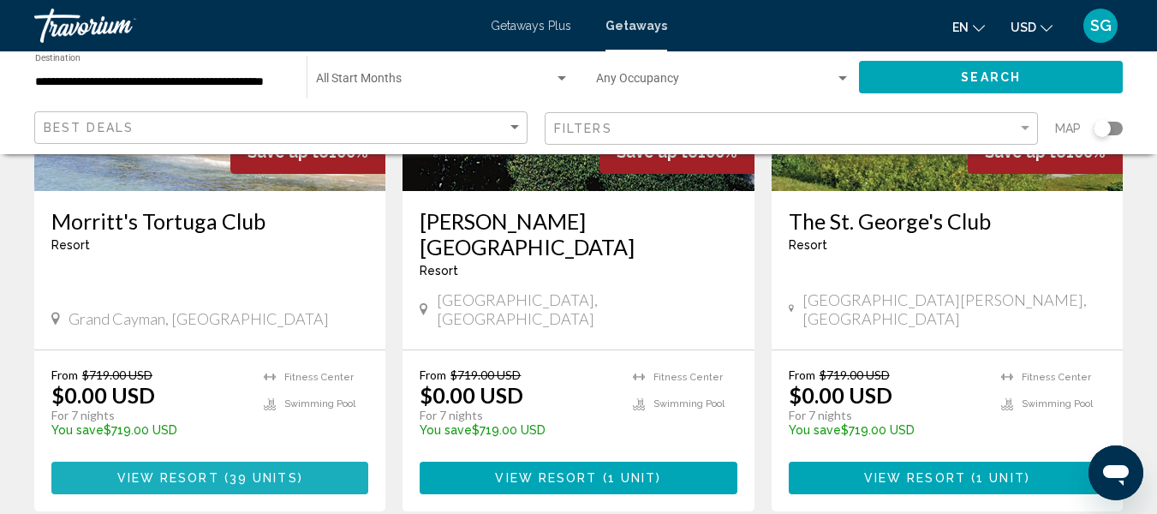
click at [268, 472] on span "39 units" at bounding box center [263, 479] width 68 height 14
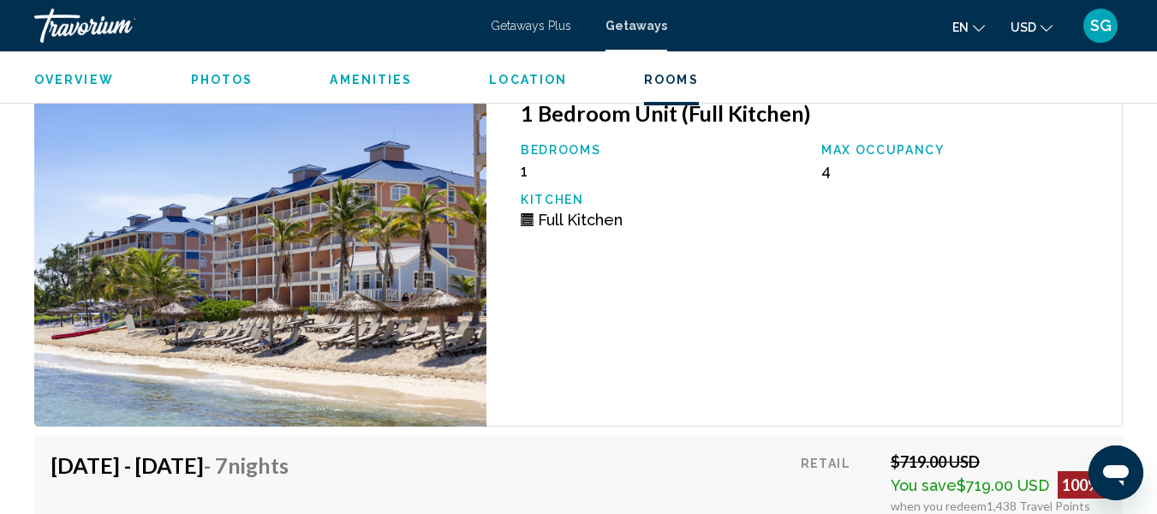
scroll to position [3746, 0]
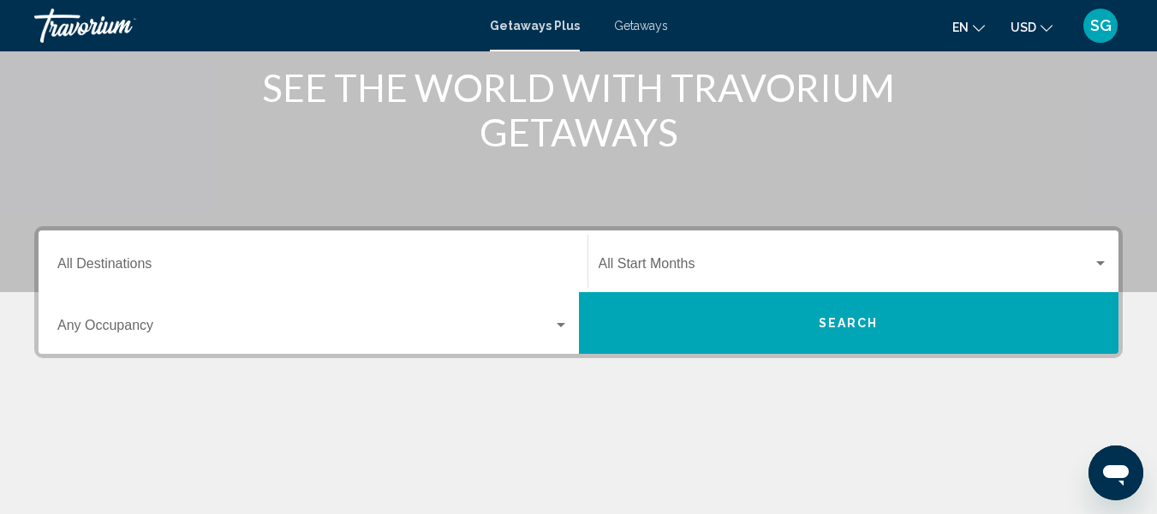
scroll to position [257, 0]
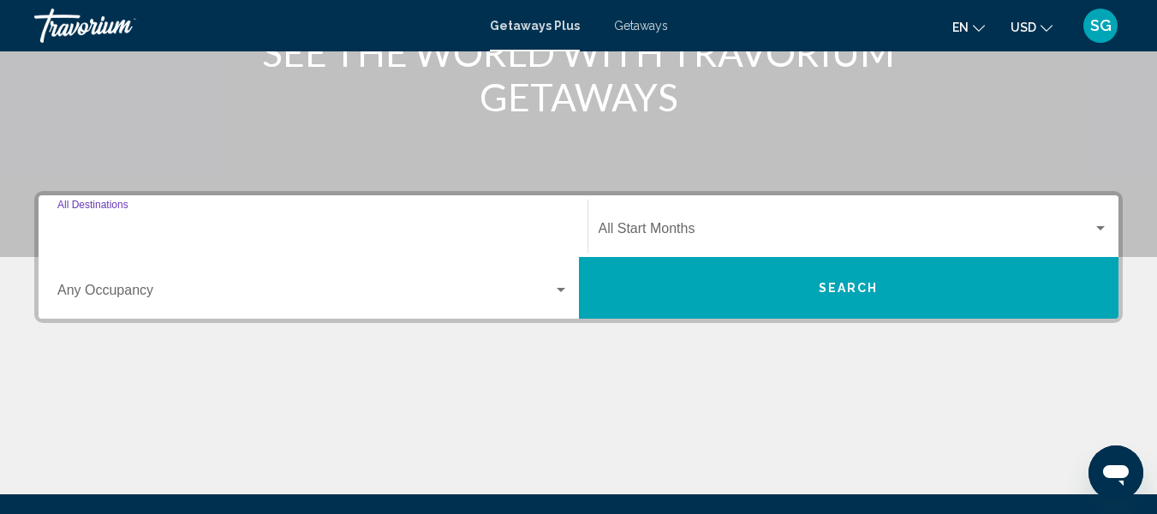
click at [74, 232] on input "Destination All Destinations" at bounding box center [312, 231] width 511 height 15
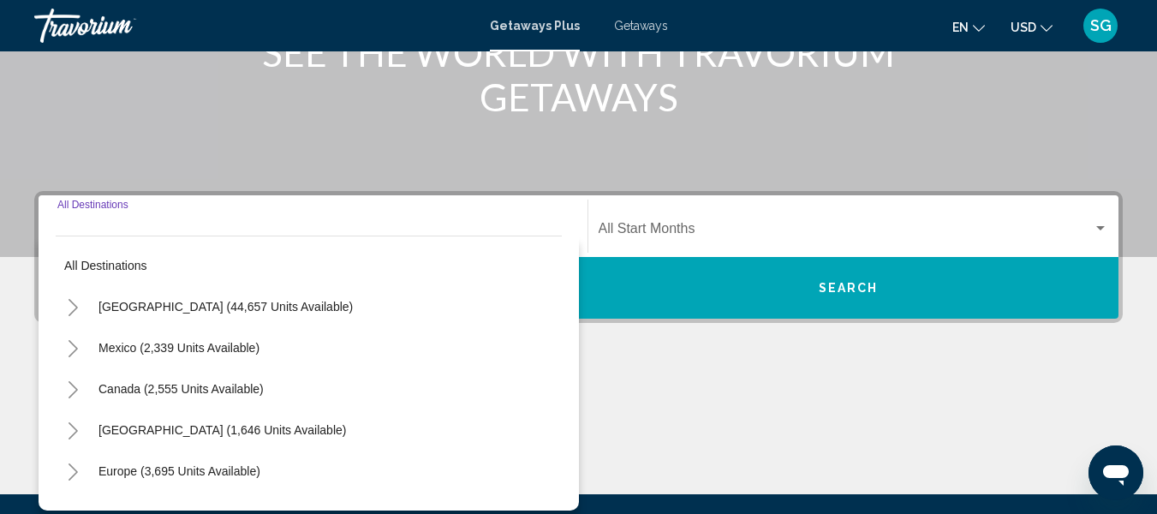
scroll to position [392, 0]
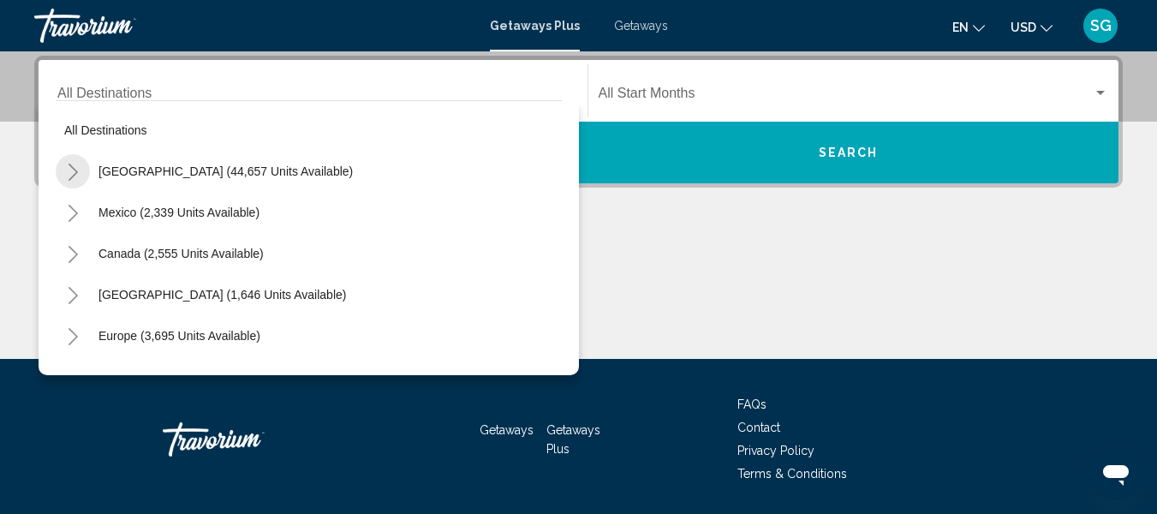
click at [76, 170] on icon "Toggle United States (44,657 units available)" at bounding box center [73, 172] width 13 height 17
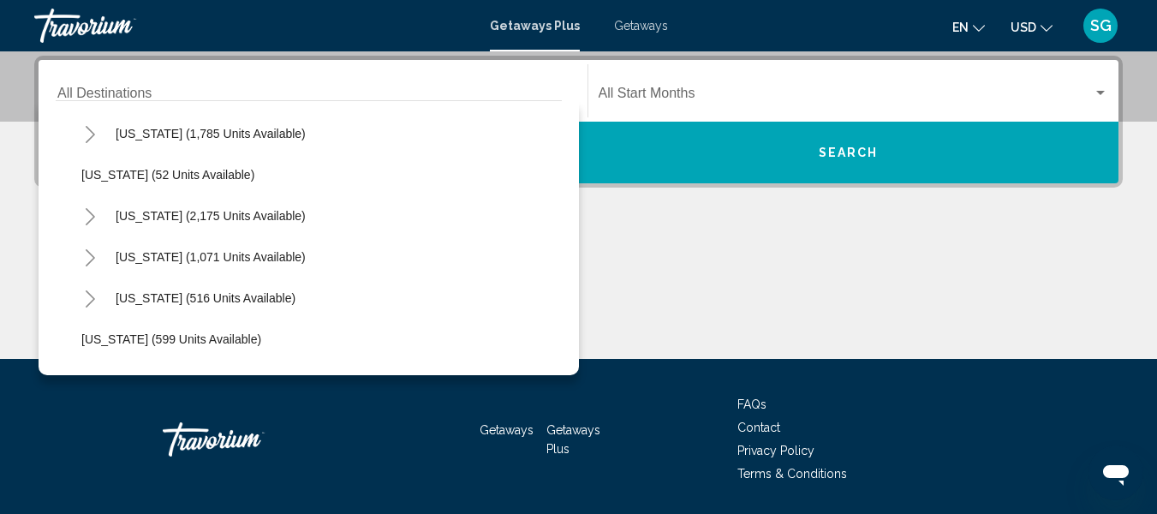
scroll to position [1284, 0]
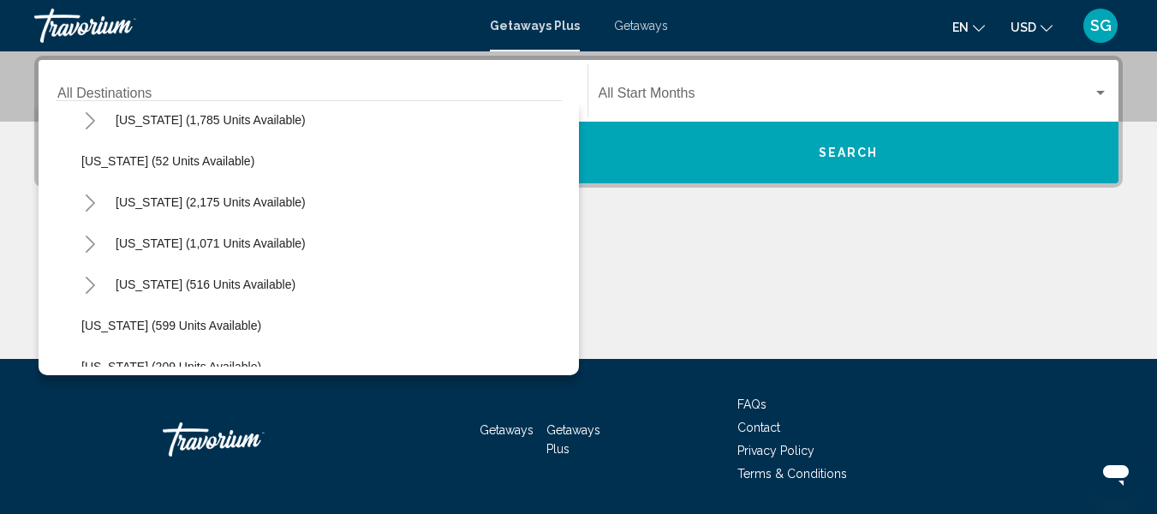
click at [640, 13] on div "Getaways Plus Getaways en English Español Français Italiano Português русский U…" at bounding box center [578, 26] width 1157 height 36
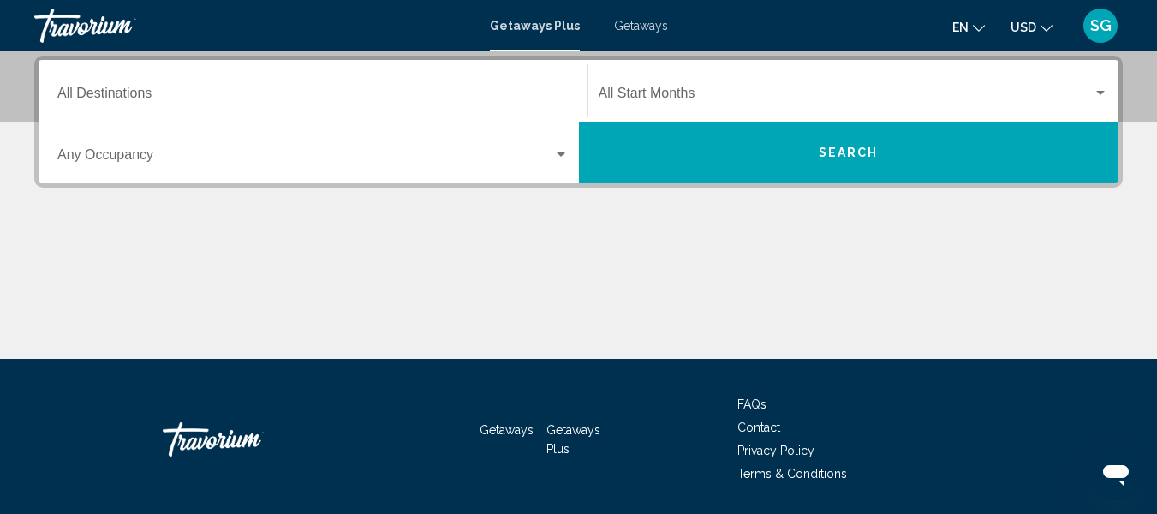
click at [636, 26] on span "Getaways" at bounding box center [641, 26] width 54 height 14
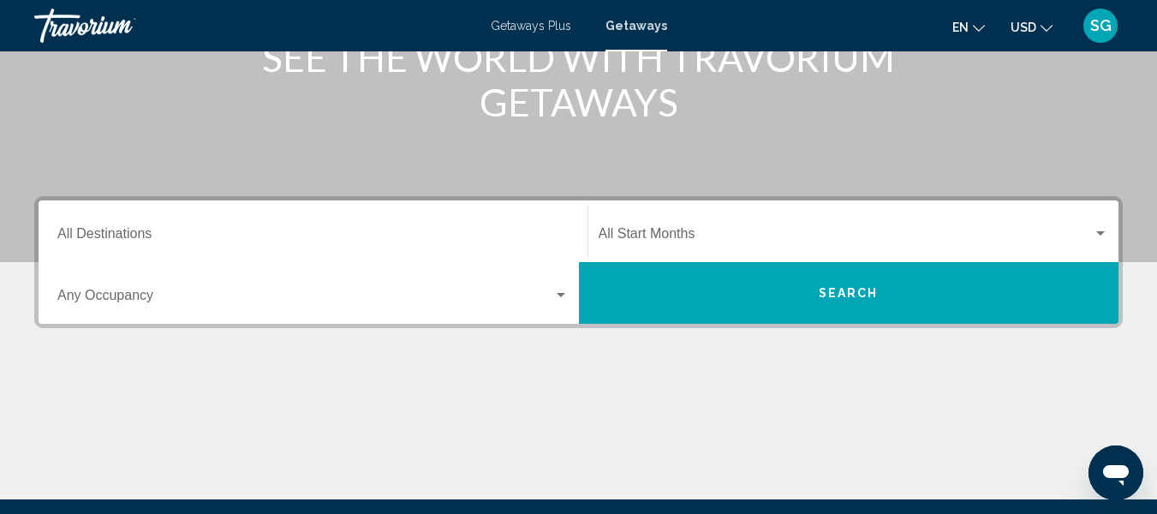
scroll to position [257, 0]
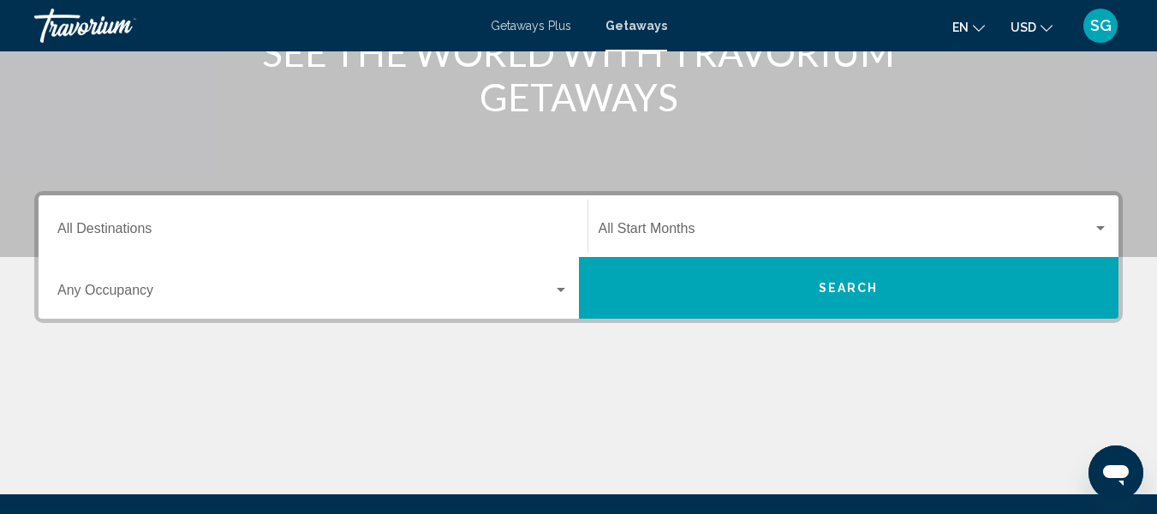
click at [122, 218] on div "Destination All Destinations" at bounding box center [312, 226] width 511 height 54
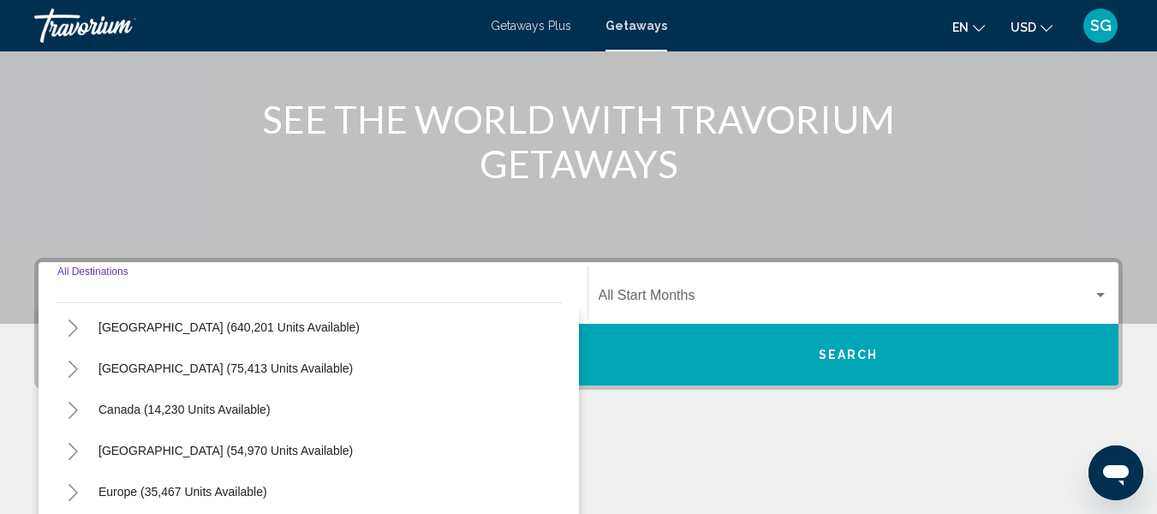
scroll to position [0, 0]
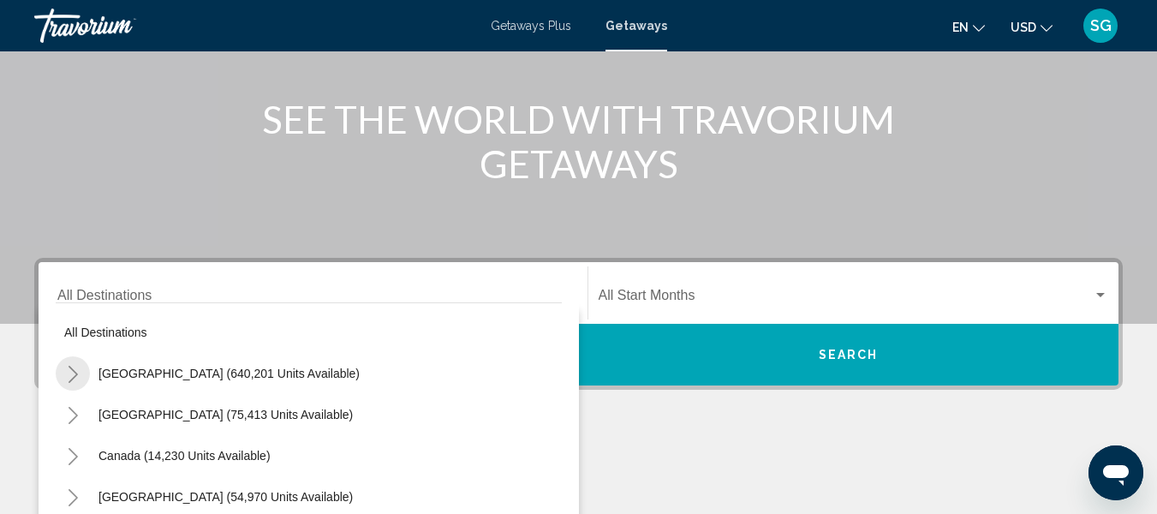
click at [68, 374] on icon "Toggle United States (640,201 units available)" at bounding box center [73, 374] width 13 height 17
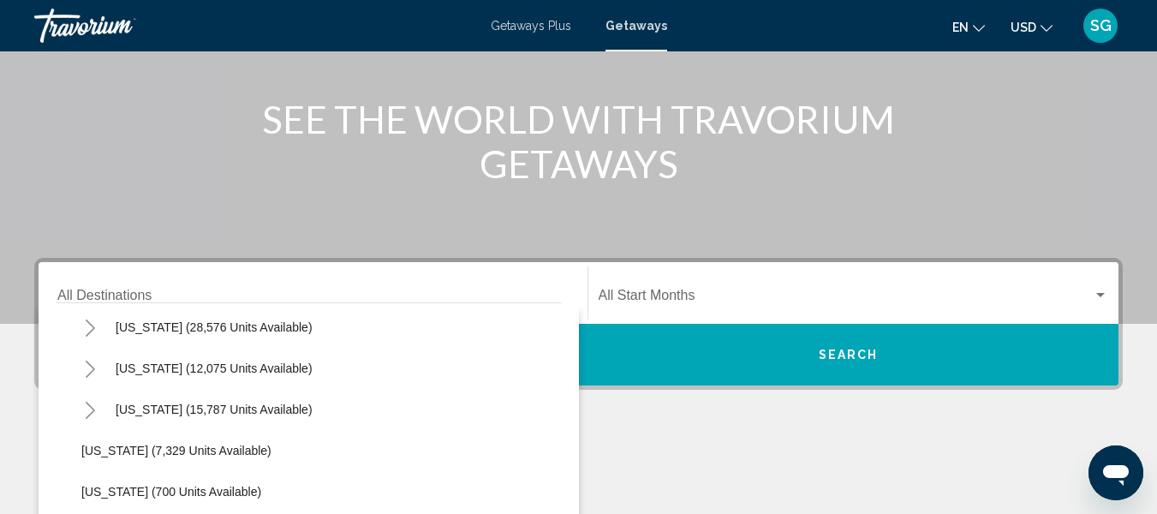
scroll to position [1541, 0]
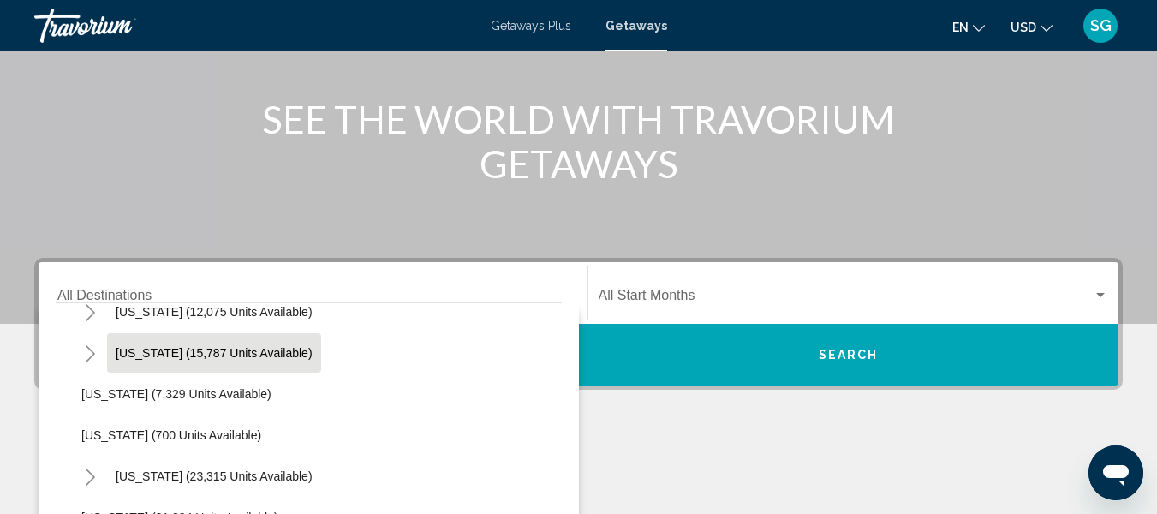
click at [152, 345] on button "[US_STATE] (15,787 units available)" at bounding box center [214, 352] width 214 height 39
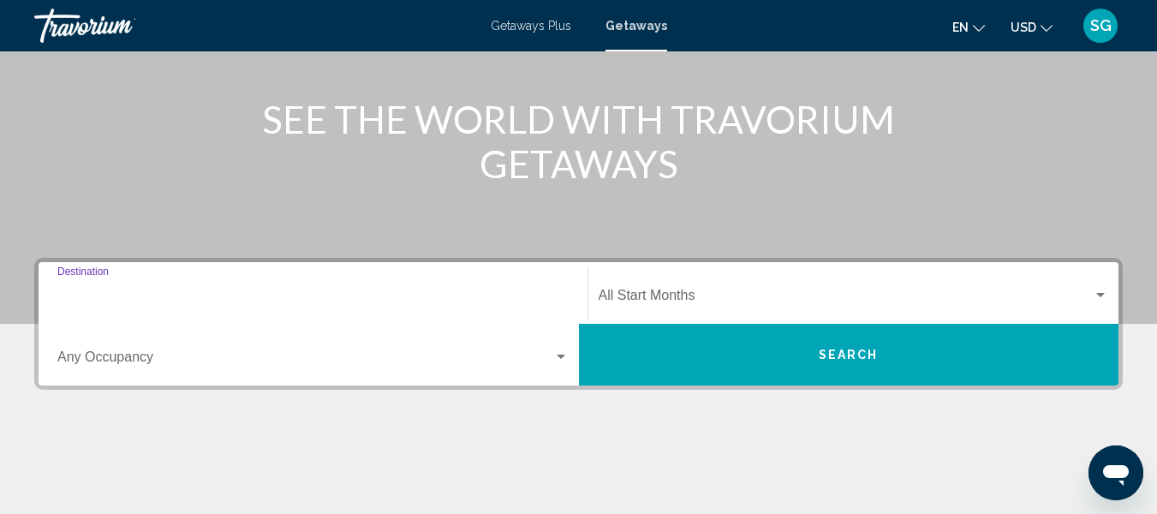
type input "**********"
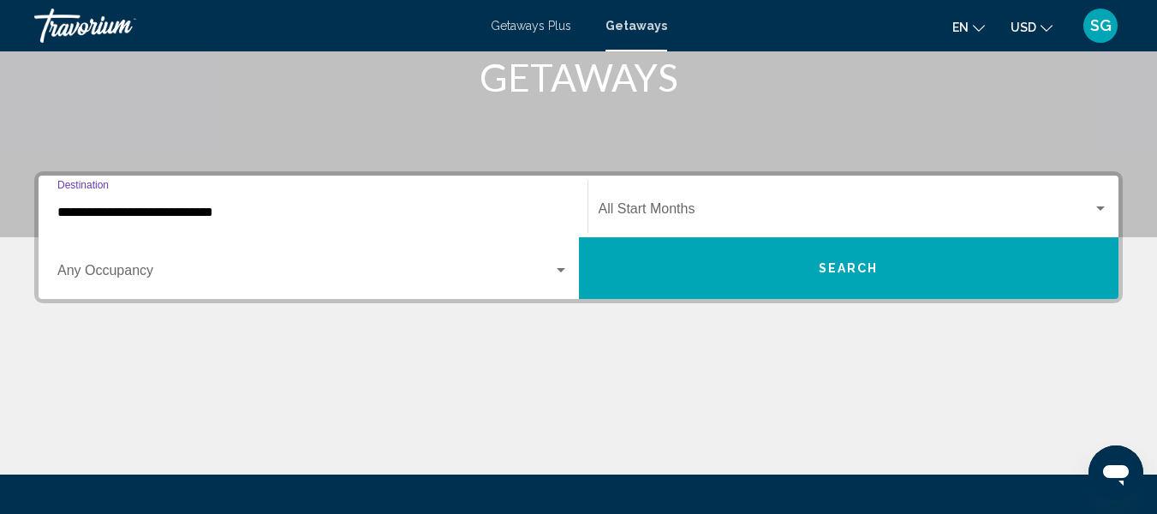
scroll to position [392, 0]
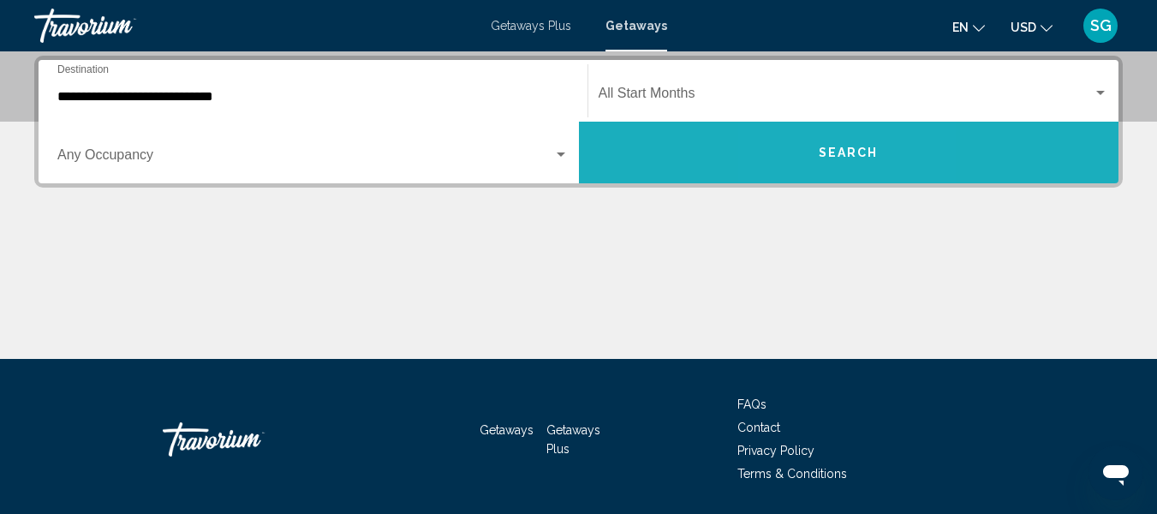
click at [820, 163] on button "Search" at bounding box center [849, 153] width 540 height 62
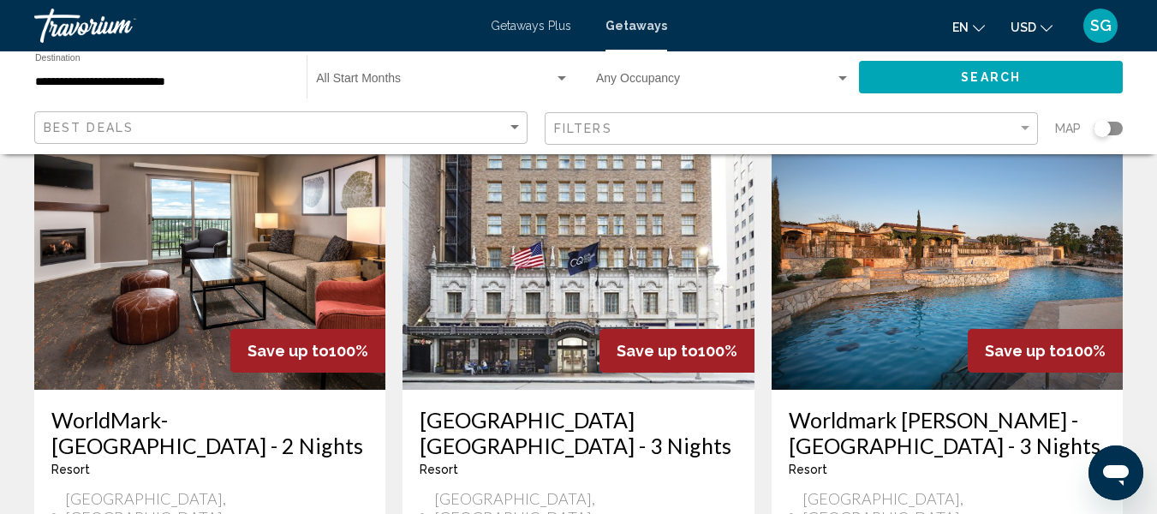
scroll to position [86, 0]
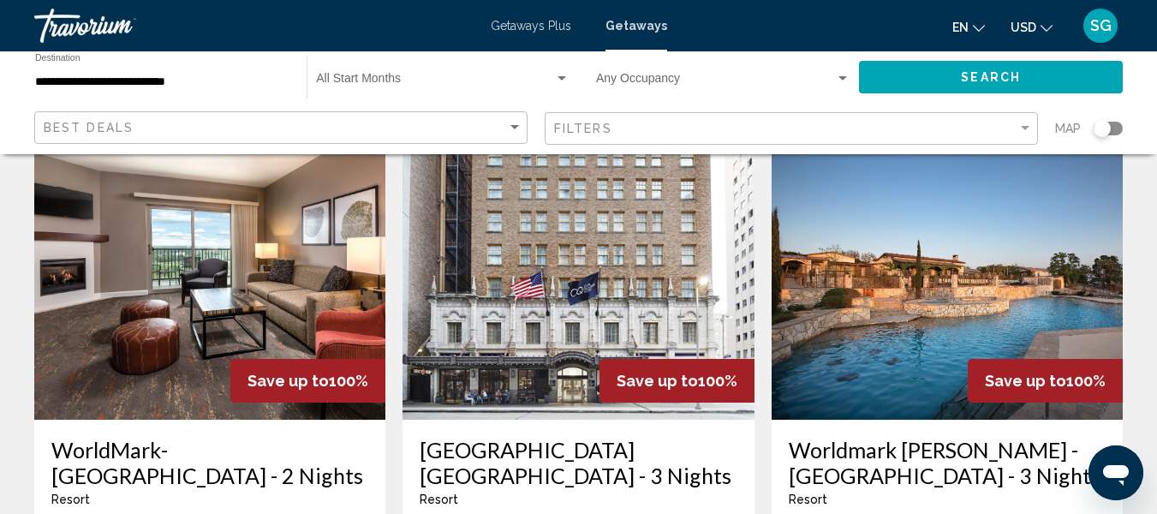
click at [616, 292] on img "Main content" at bounding box center [577, 283] width 351 height 274
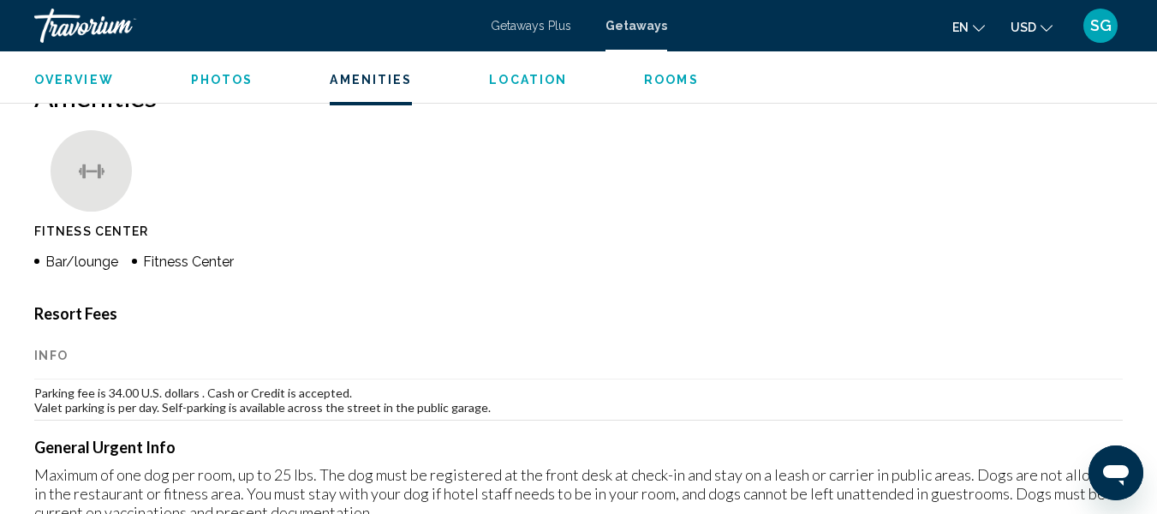
scroll to position [1657, 0]
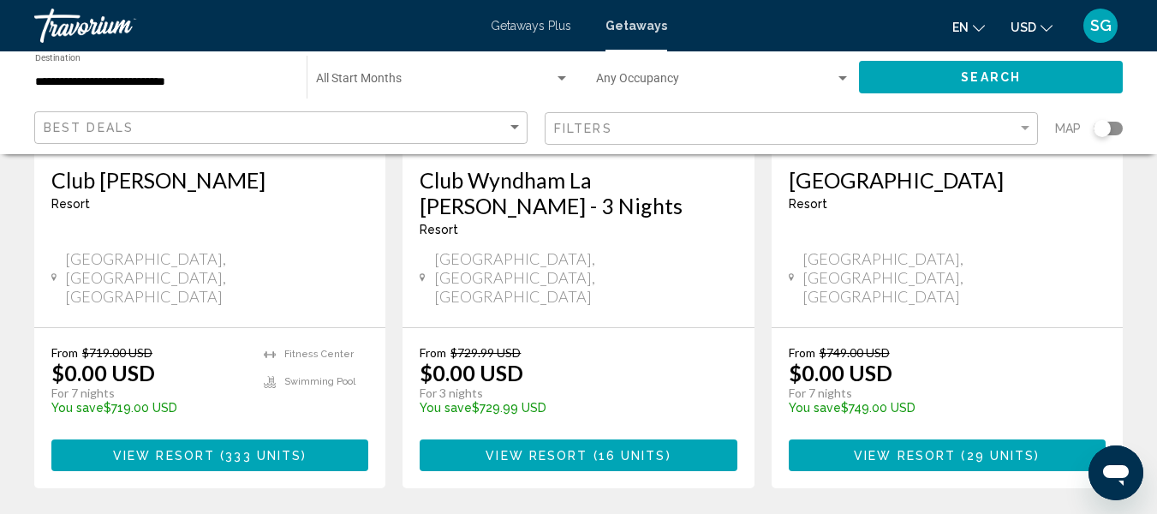
scroll to position [2397, 0]
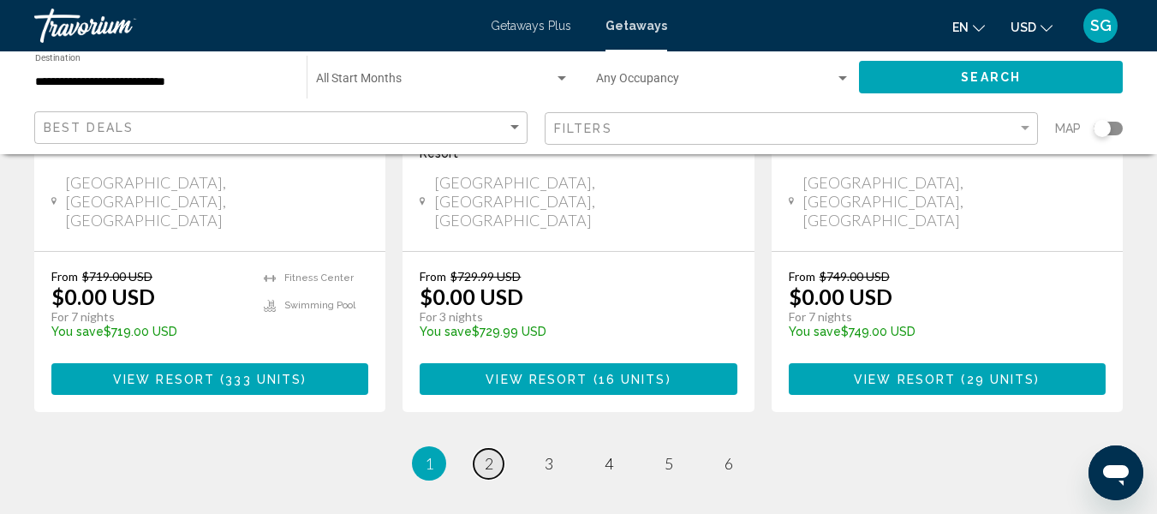
click at [481, 449] on link "page 2" at bounding box center [488, 464] width 30 height 30
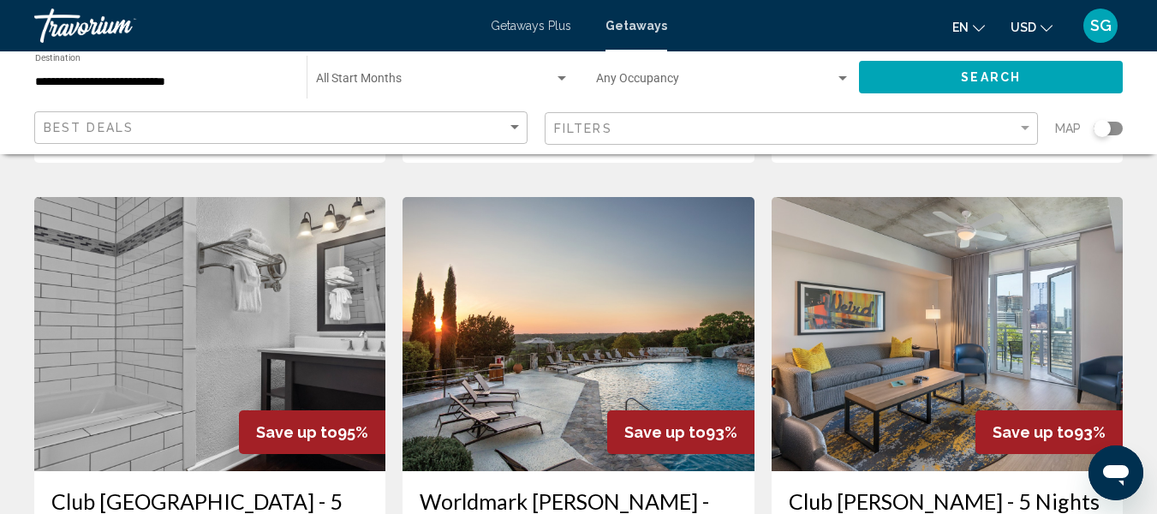
scroll to position [685, 0]
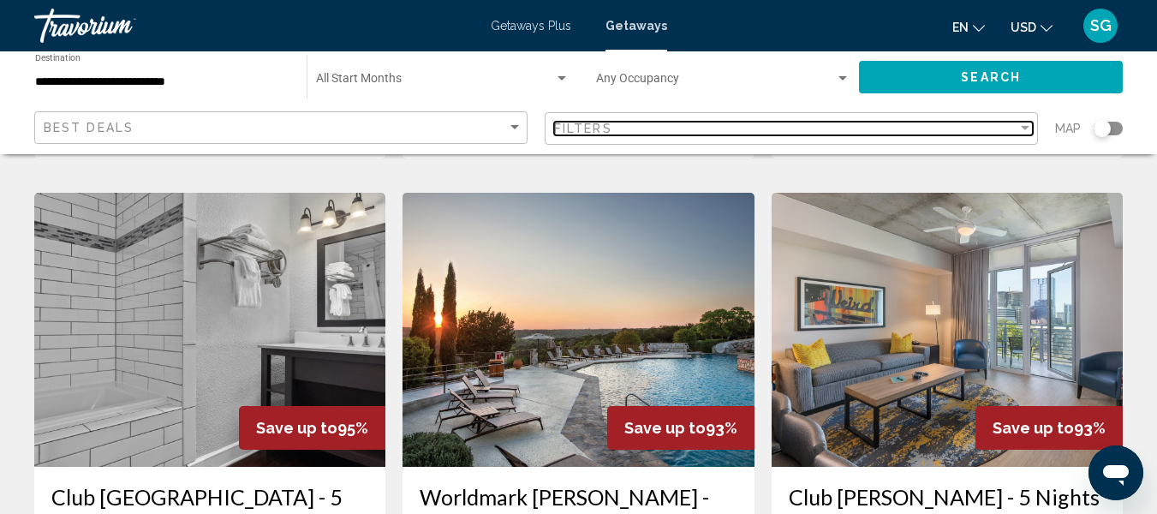
click at [1023, 128] on div "Filter" at bounding box center [1025, 128] width 9 height 4
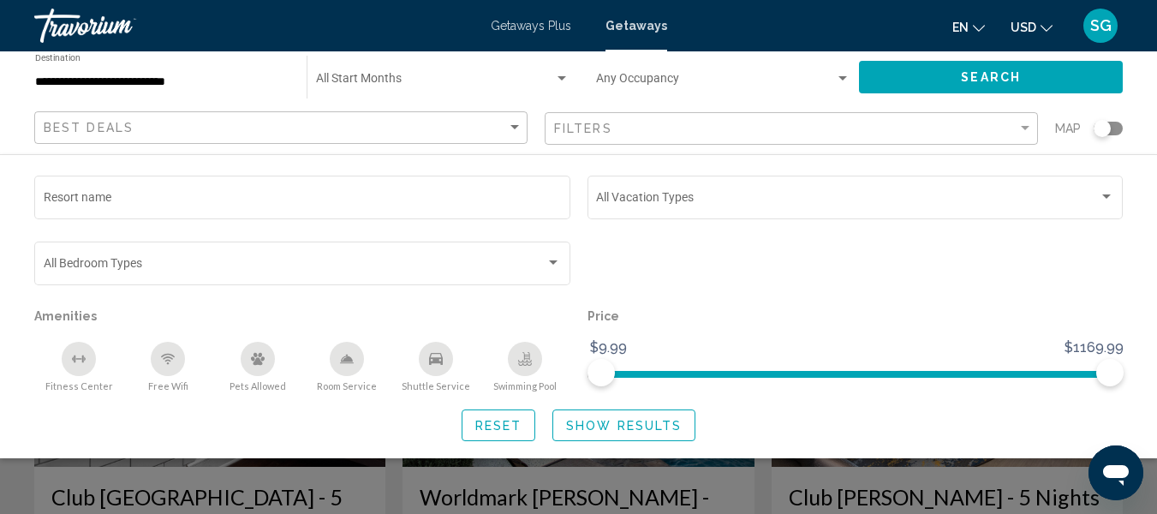
click at [334, 411] on div "Reset Show Results" at bounding box center [578, 425] width 1088 height 32
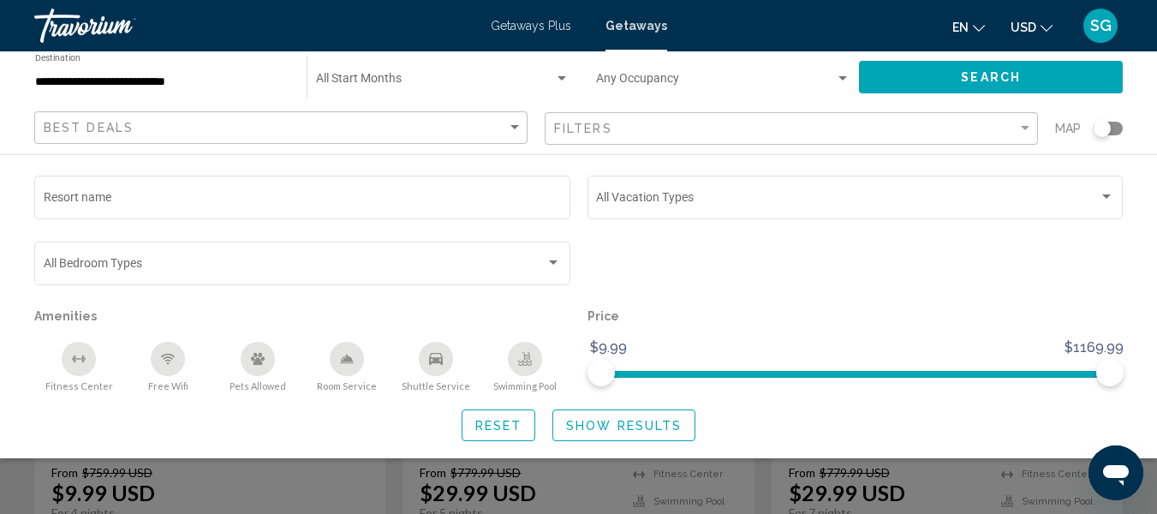
click at [1152, 83] on div "**********" at bounding box center [578, 102] width 1157 height 103
click at [212, 489] on div "Search widget" at bounding box center [578, 385] width 1157 height 257
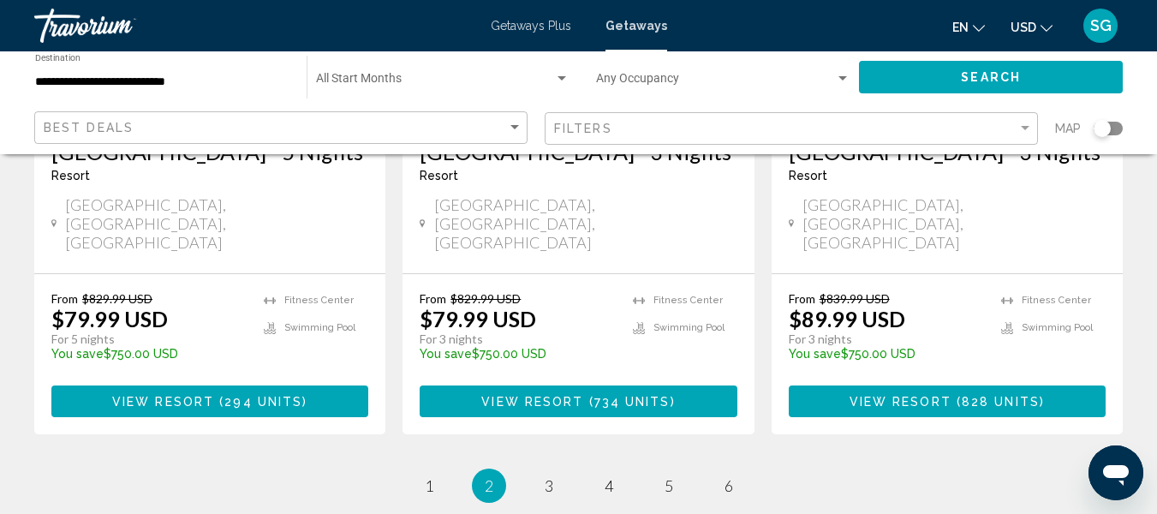
scroll to position [2376, 0]
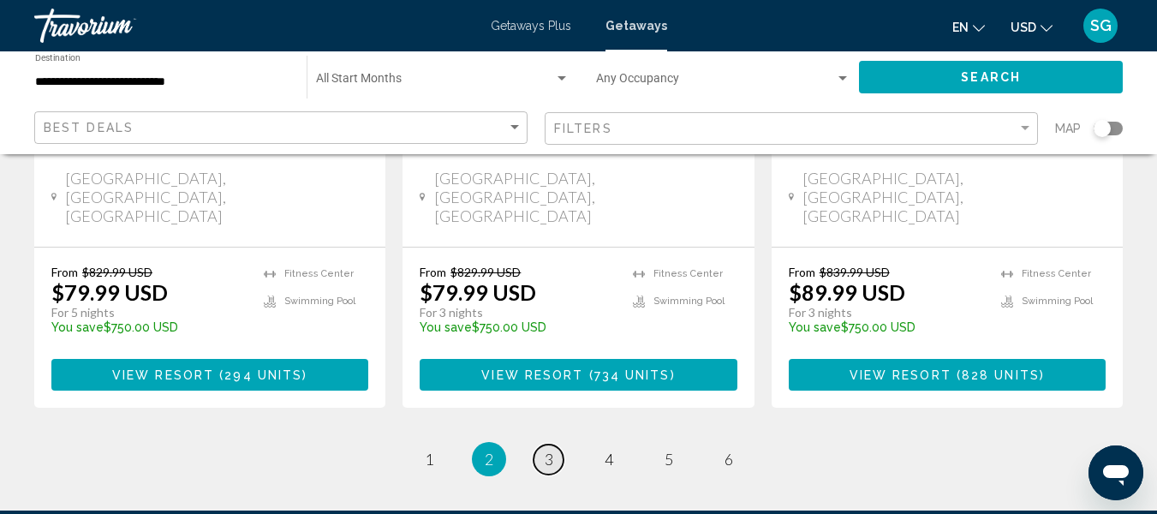
click at [540, 444] on link "page 3" at bounding box center [548, 459] width 30 height 30
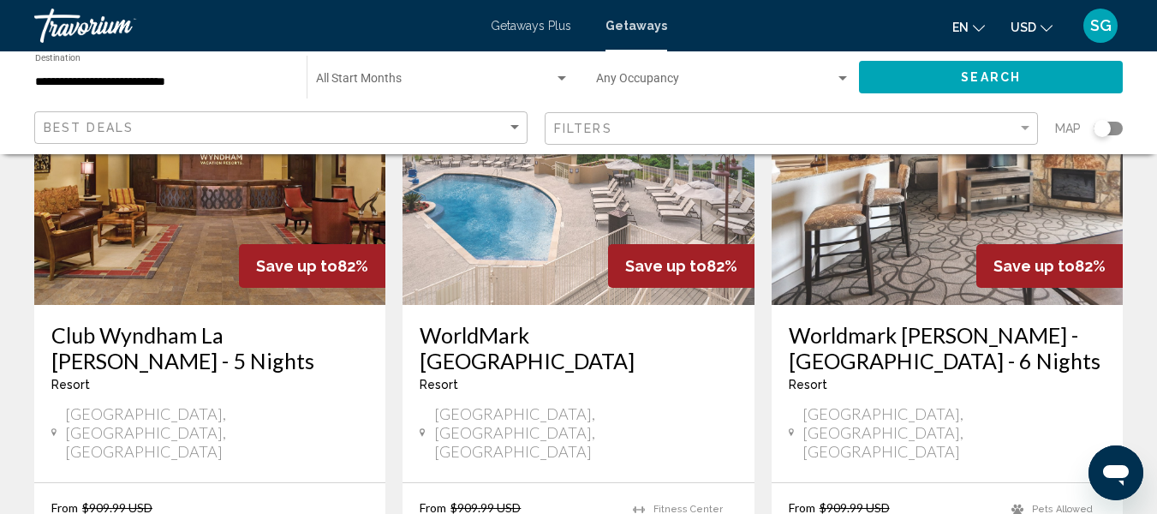
scroll to position [2312, 0]
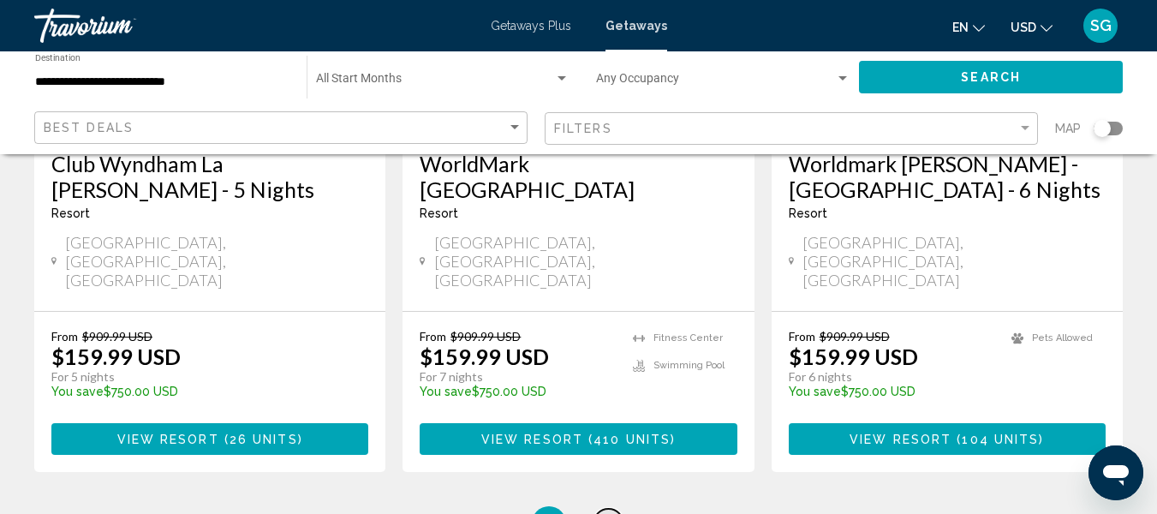
click at [608, 513] on span "4" at bounding box center [608, 523] width 9 height 19
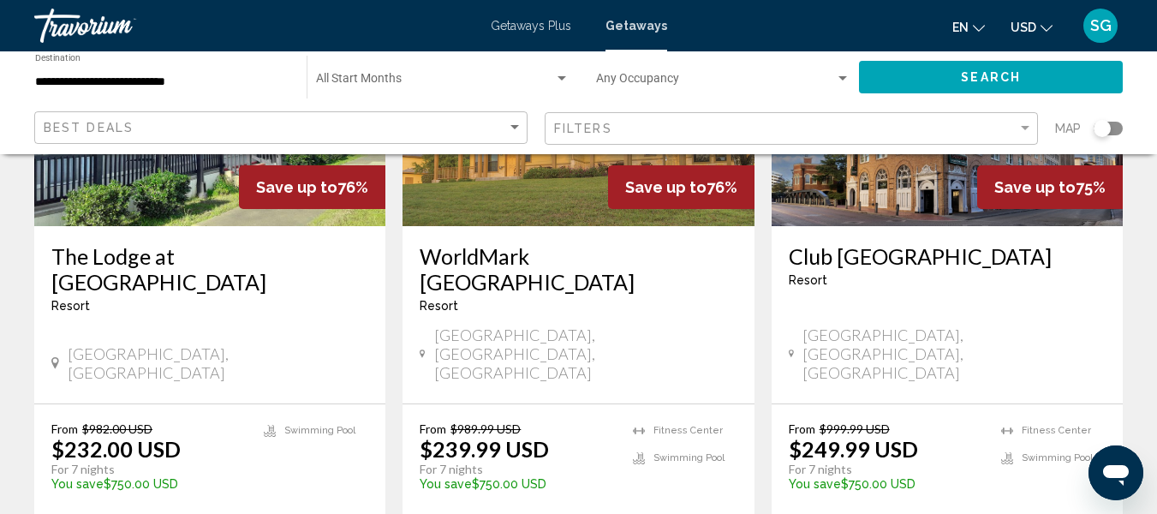
scroll to position [2380, 0]
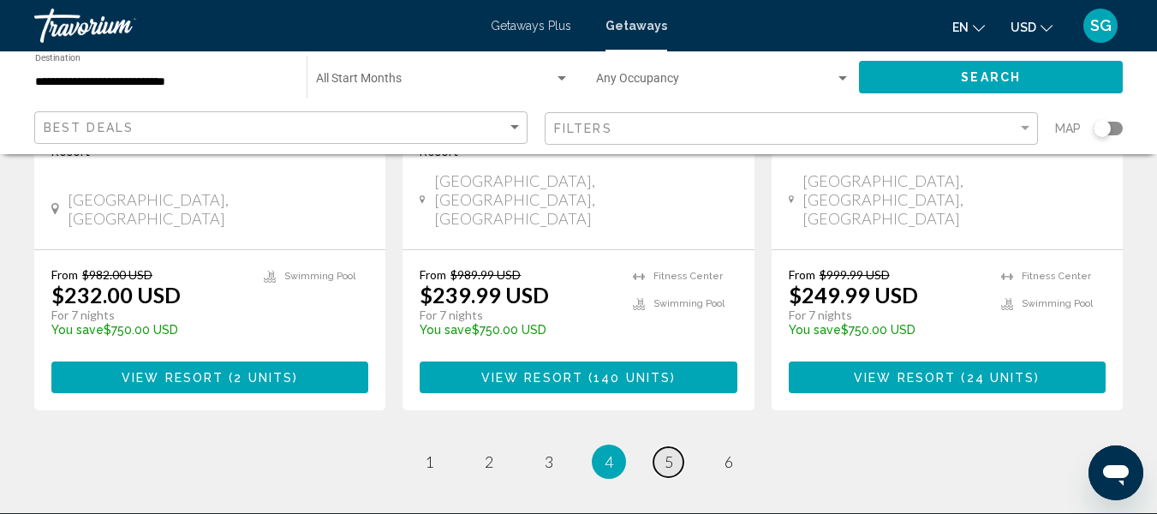
click at [658, 447] on link "page 5" at bounding box center [668, 462] width 30 height 30
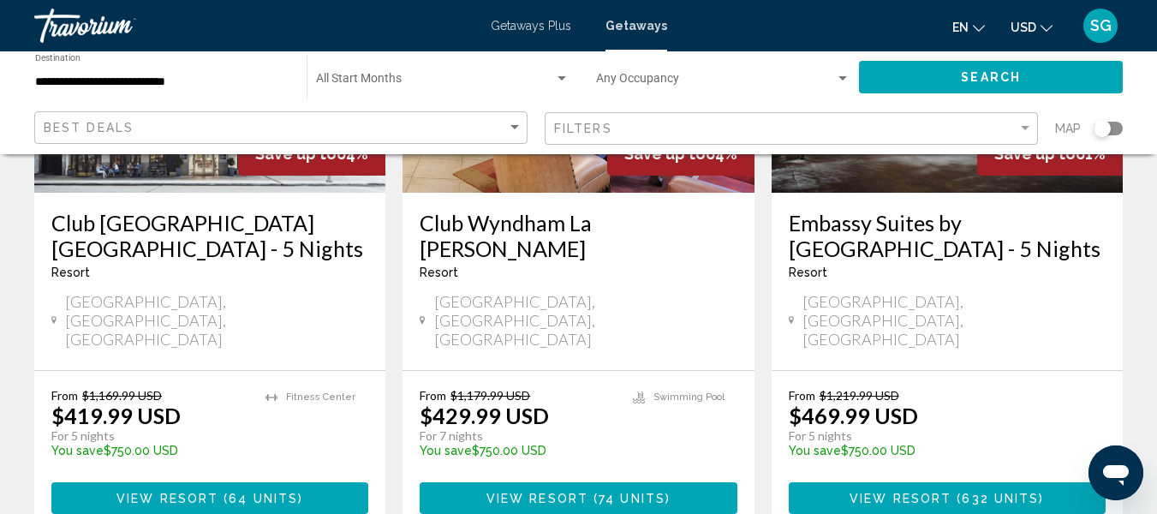
scroll to position [2312, 0]
